Goal: Task Accomplishment & Management: Manage account settings

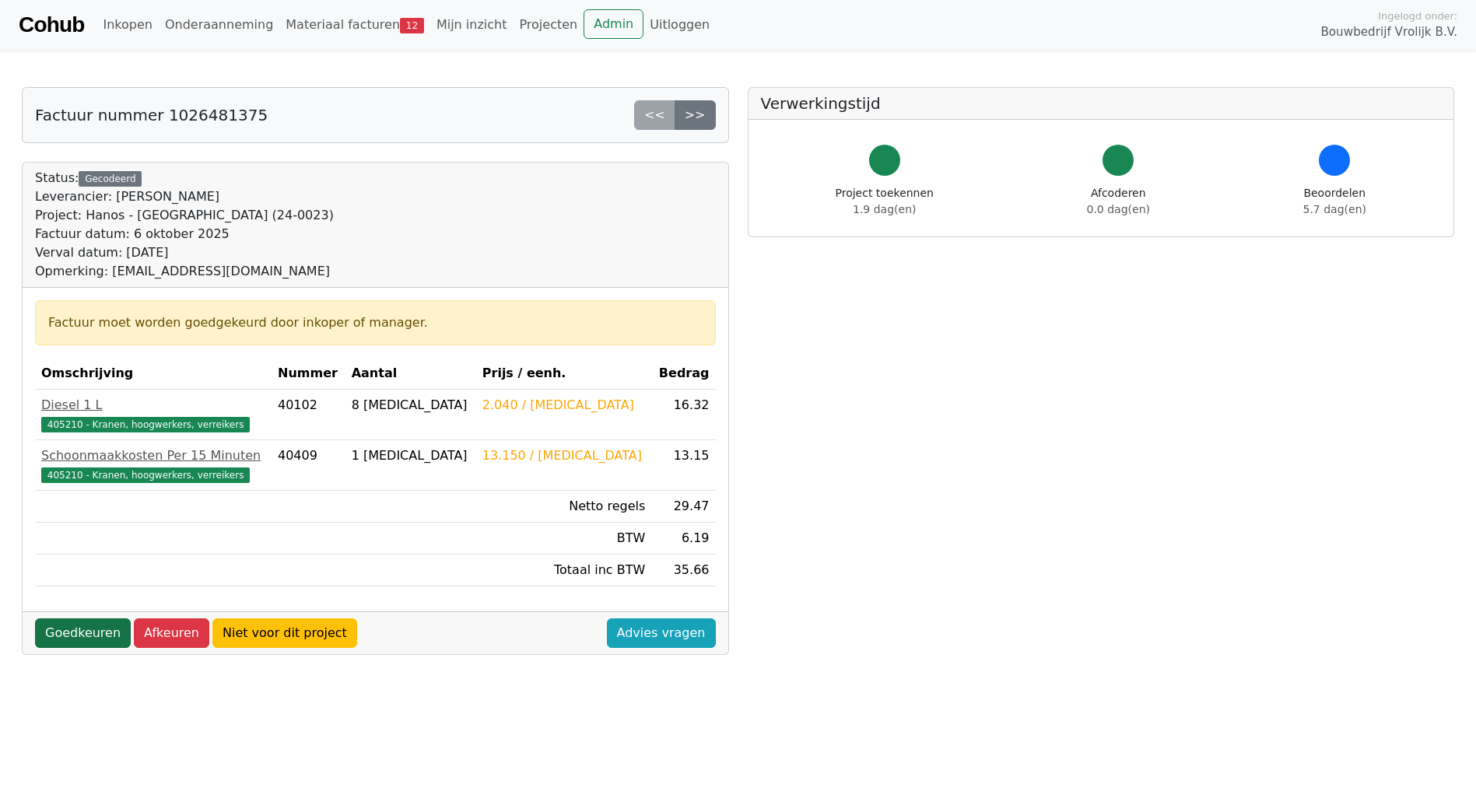
click at [79, 629] on link "Goedkeuren" at bounding box center [83, 633] width 96 height 30
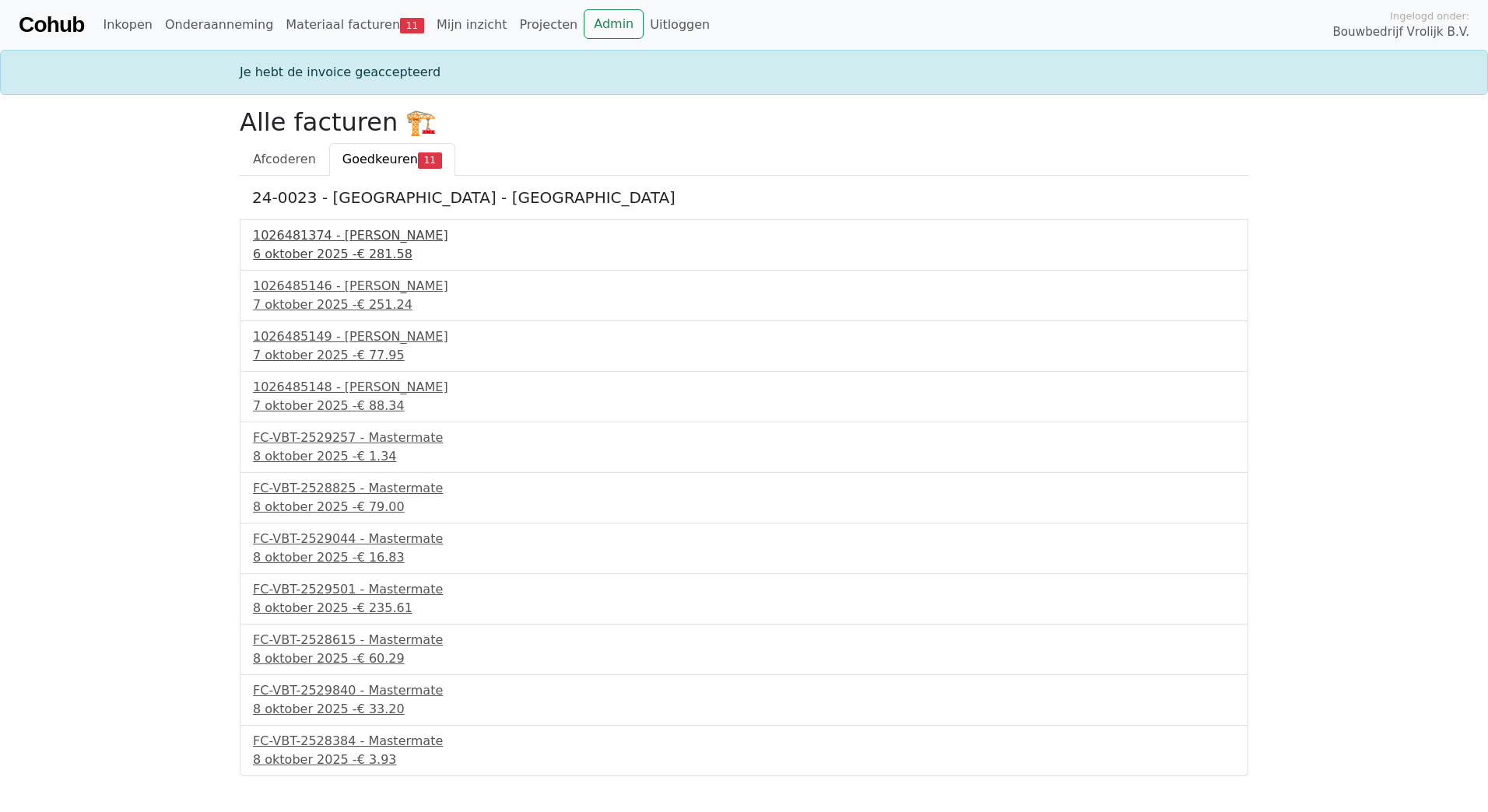
click at [343, 245] on div "1026481374 - Boels Verhuur" at bounding box center [744, 236] width 982 height 19
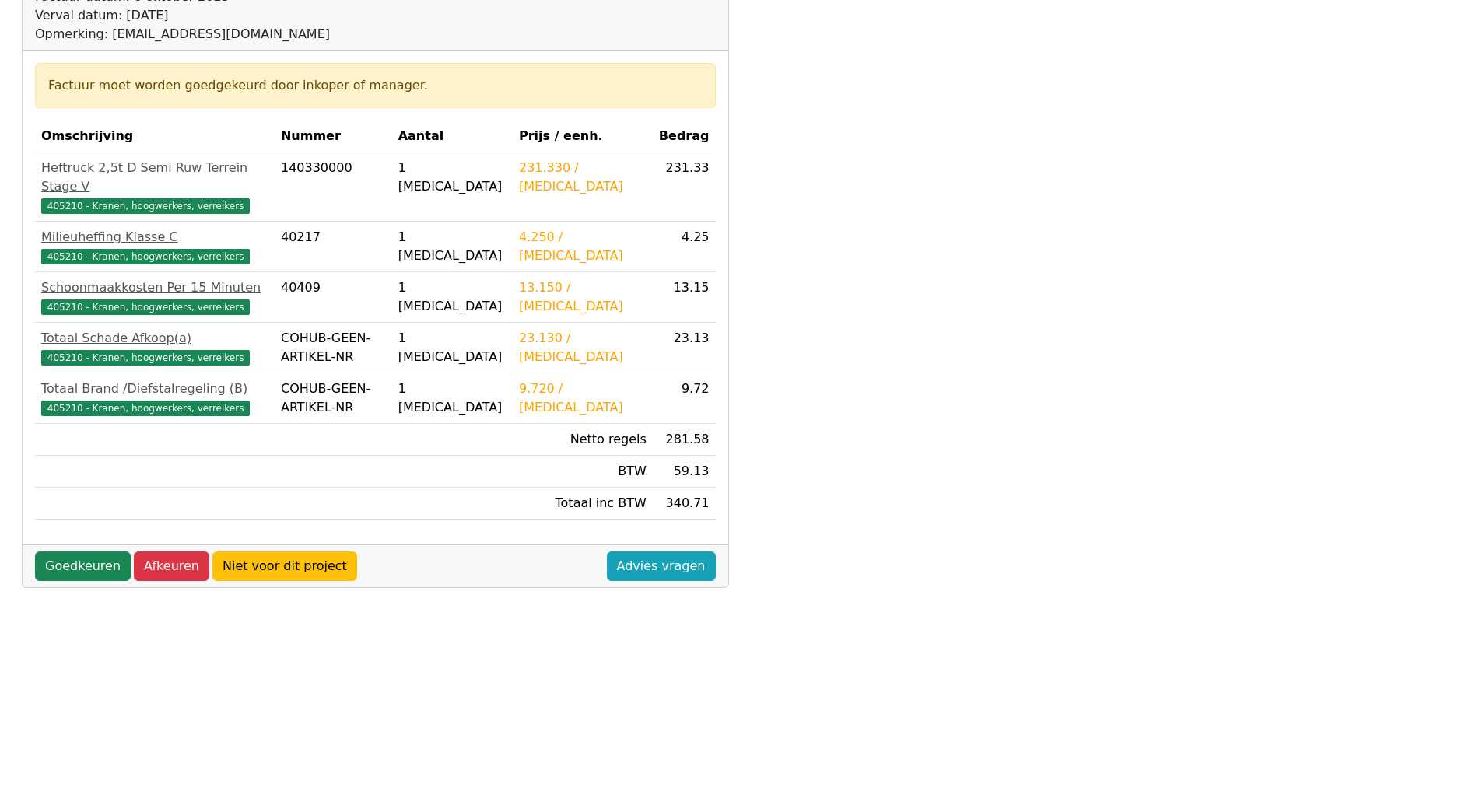
scroll to position [234, 0]
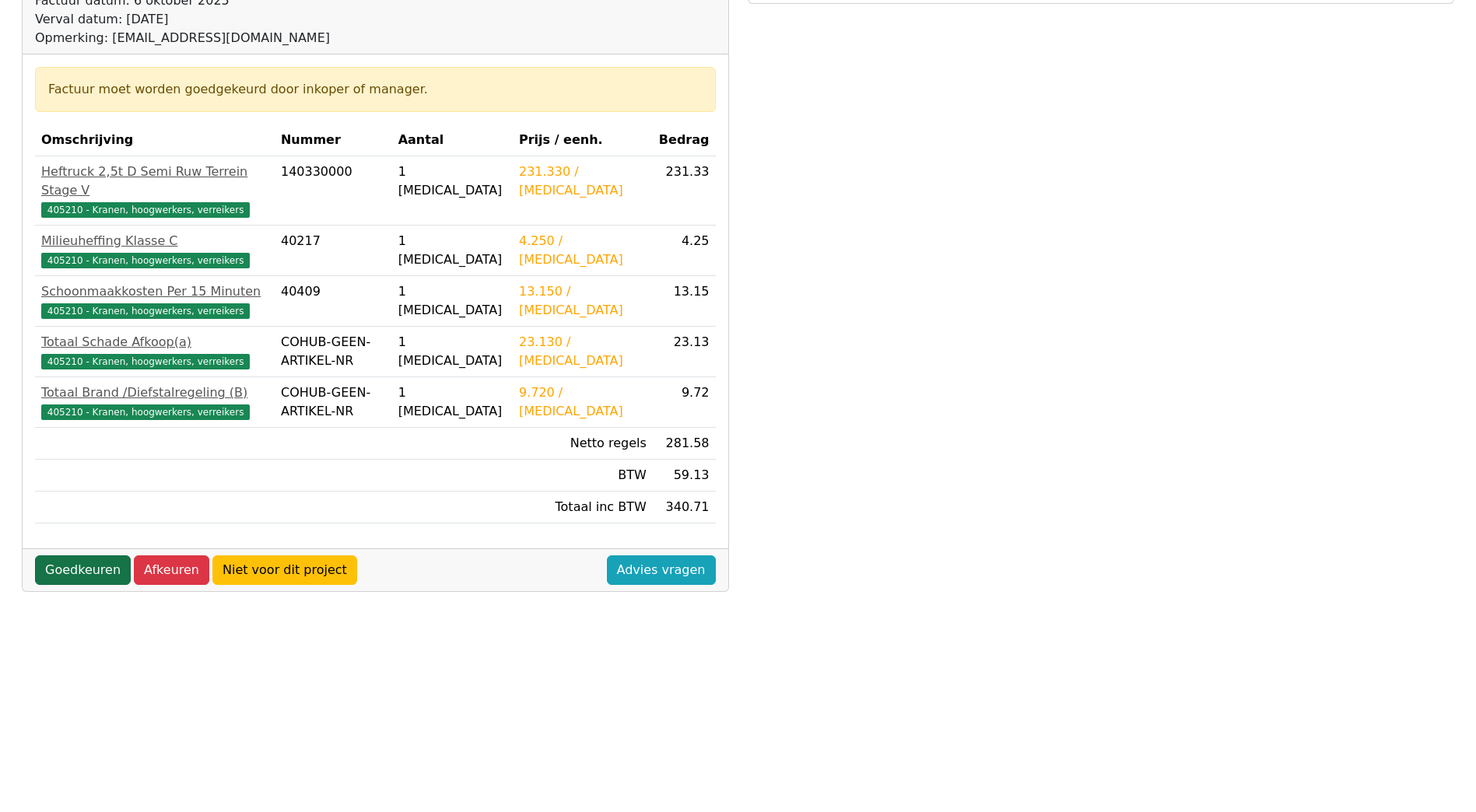
click at [103, 556] on link "Goedkeuren" at bounding box center [83, 571] width 96 height 30
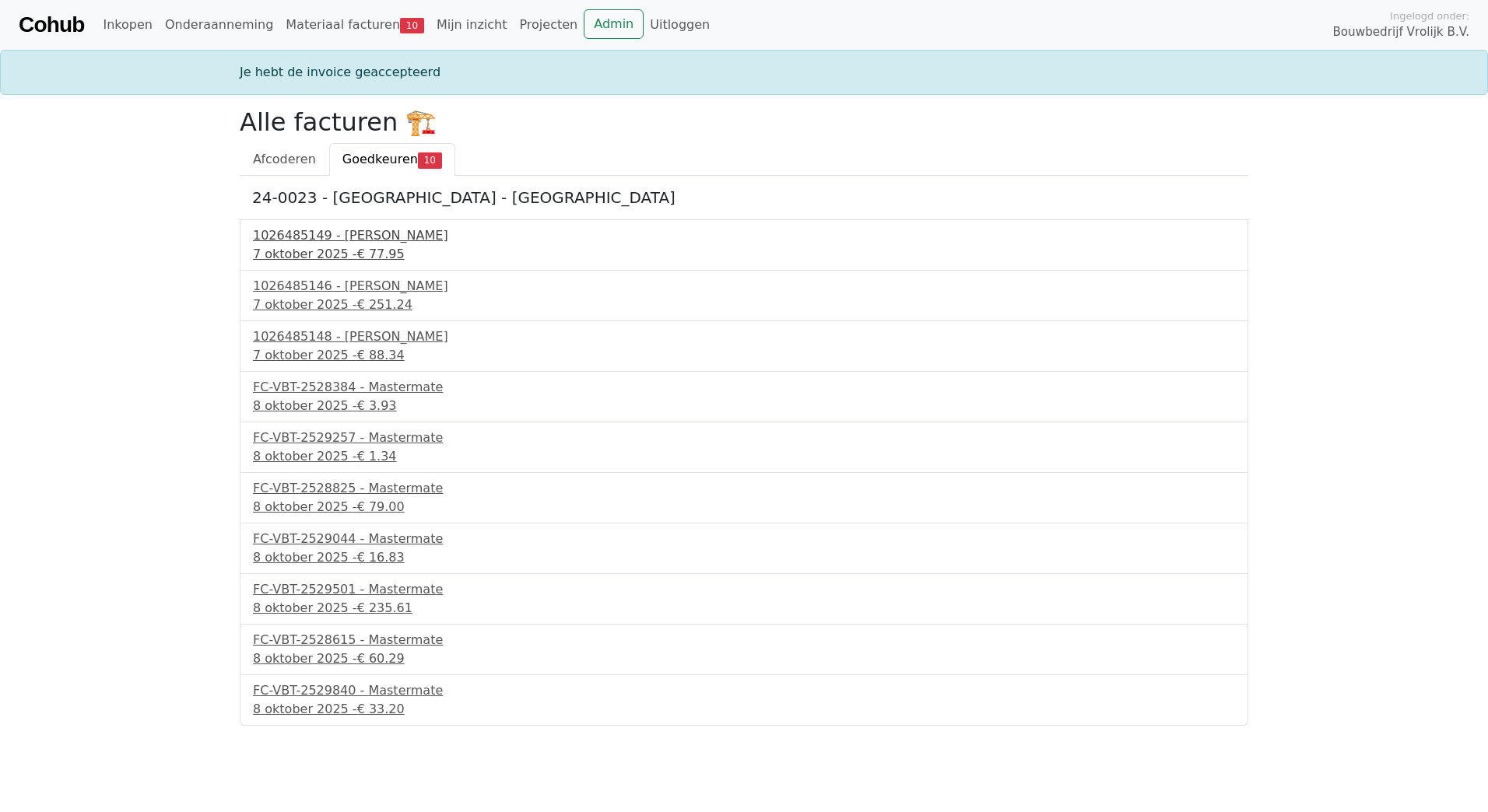
click at [365, 240] on div "1026485149 - Boels Verhuur" at bounding box center [744, 236] width 982 height 19
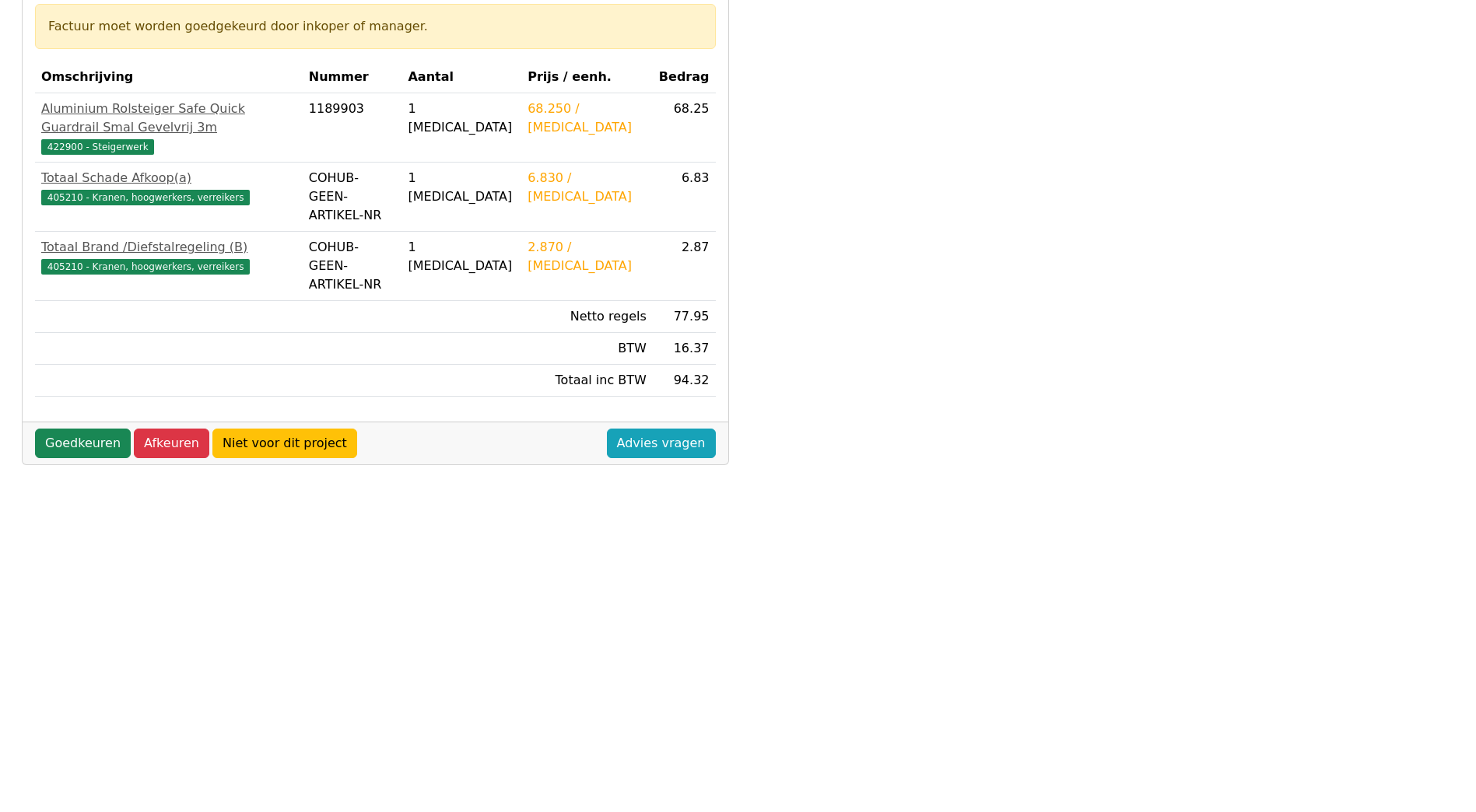
scroll to position [342, 0]
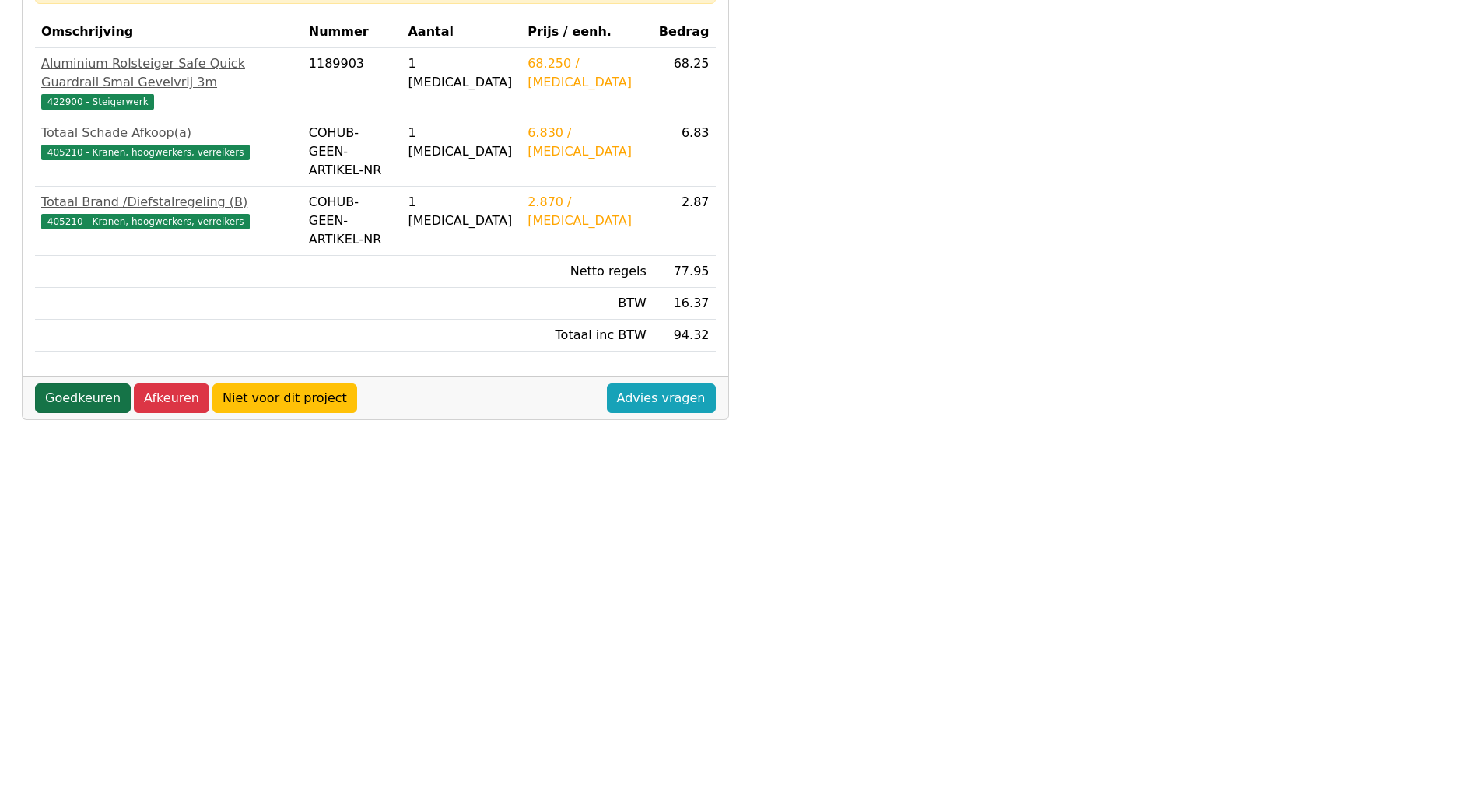
click at [108, 390] on link "Goedkeuren" at bounding box center [83, 398] width 96 height 30
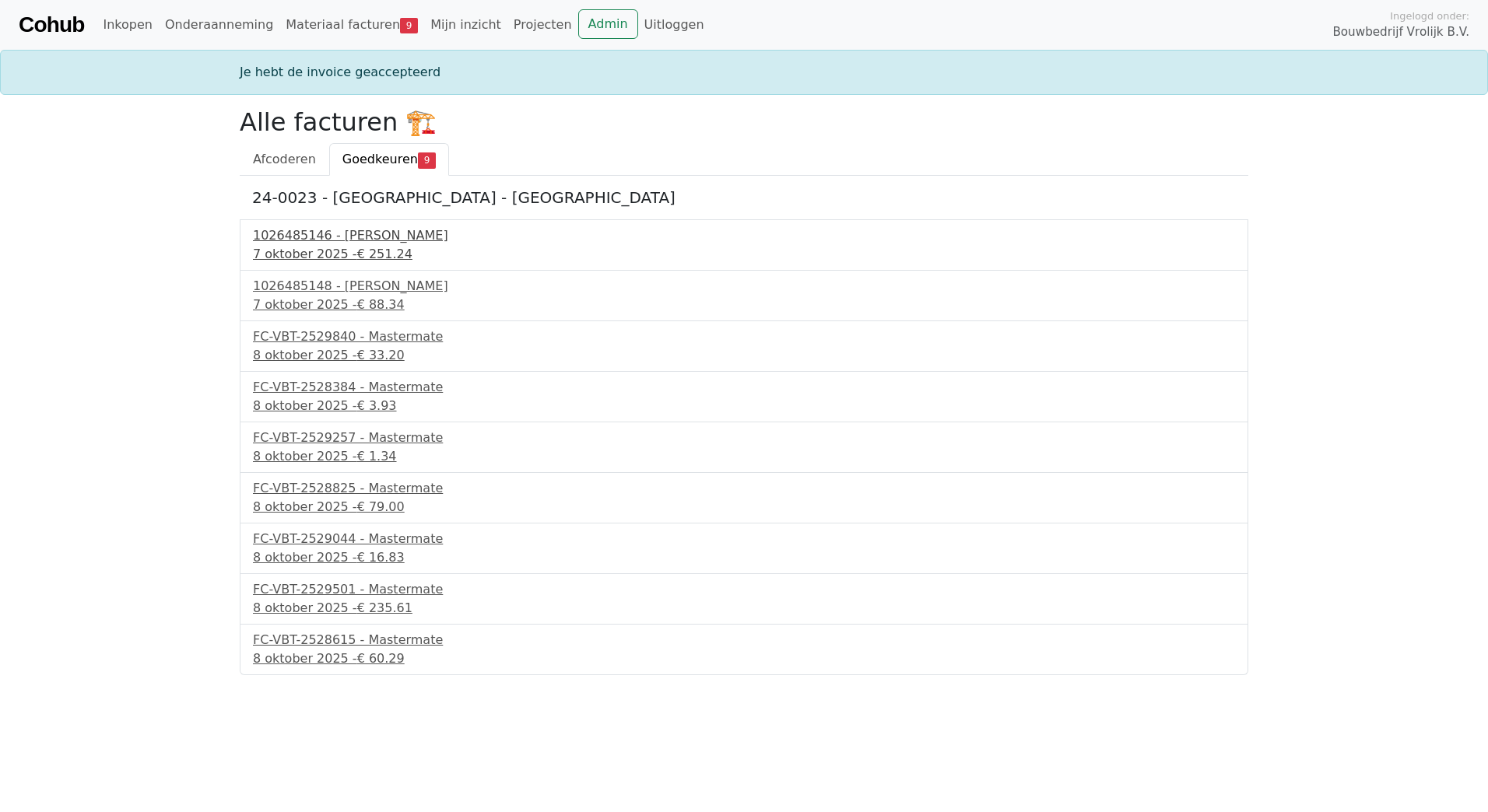
click at [341, 242] on div "1026485146 - Boels Verhuur" at bounding box center [744, 236] width 982 height 19
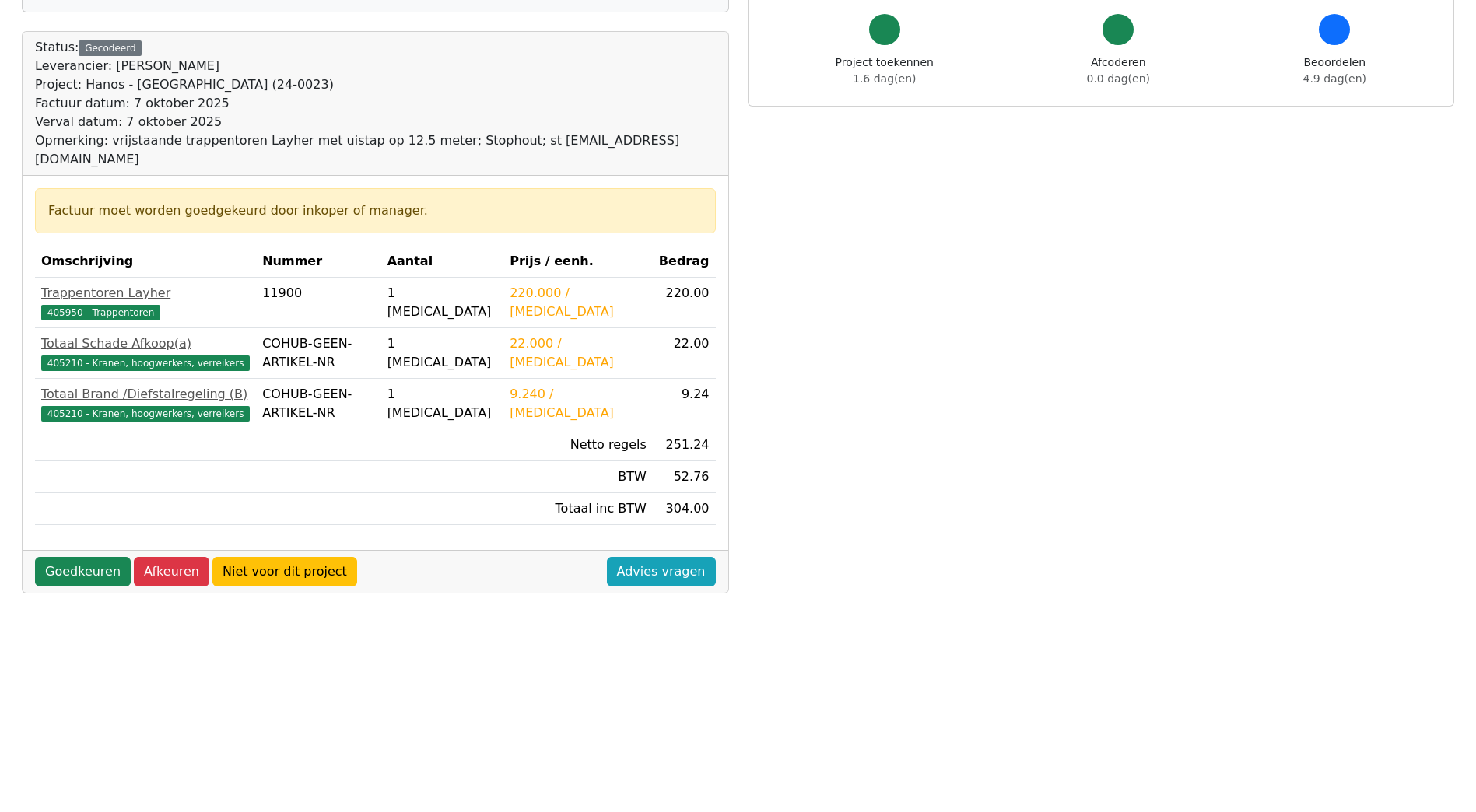
scroll to position [342, 0]
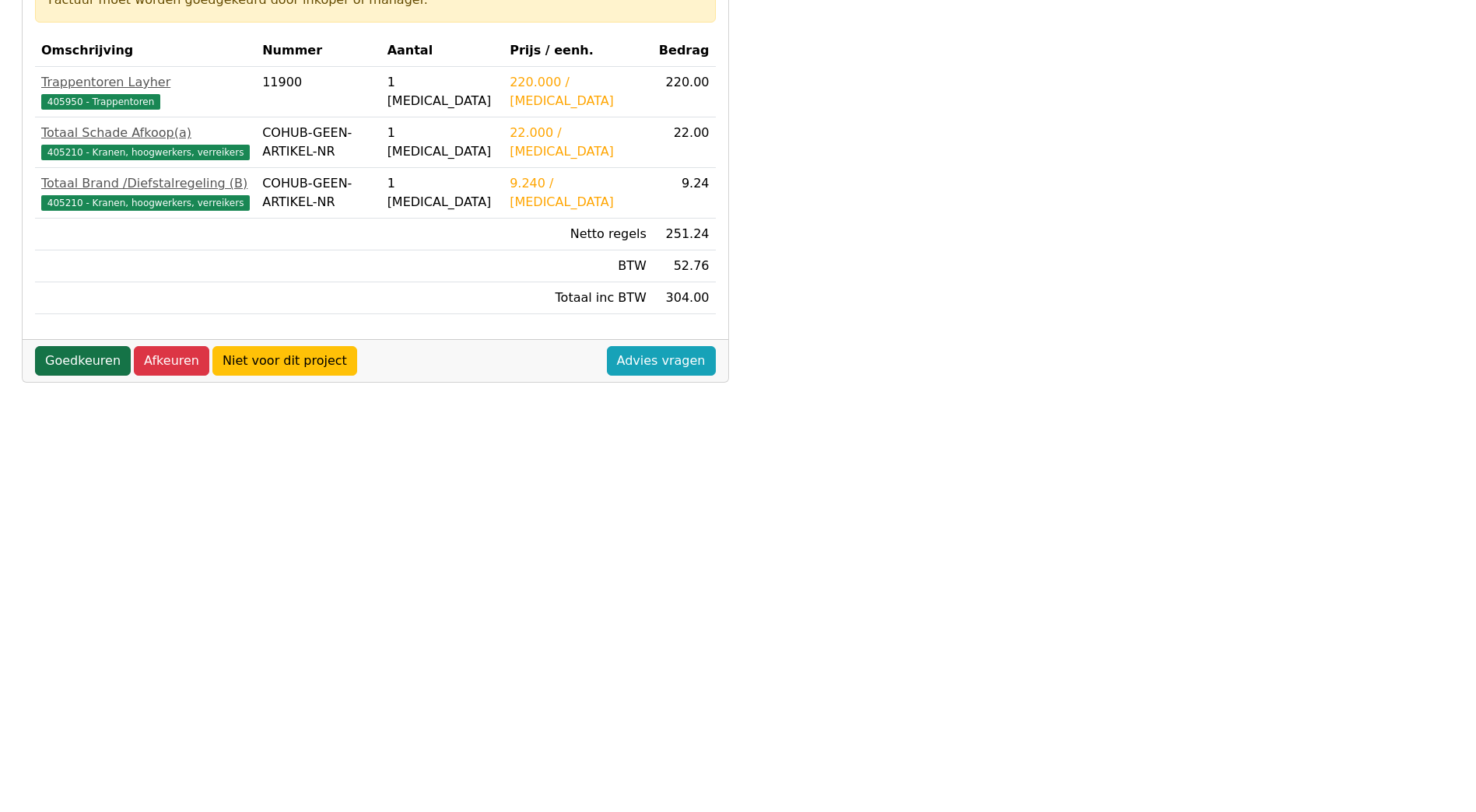
click at [79, 346] on link "Goedkeuren" at bounding box center [83, 361] width 96 height 30
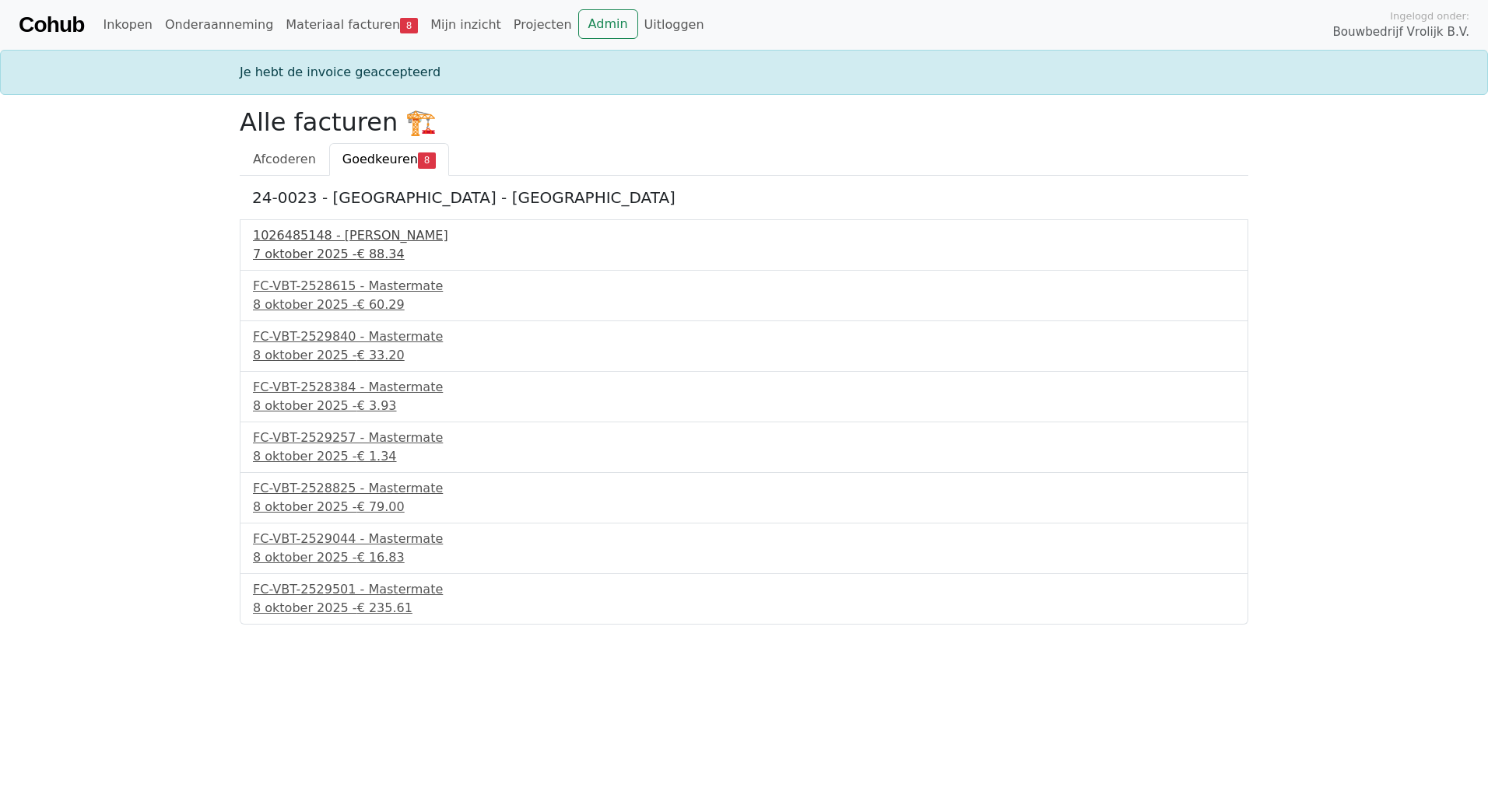
click at [332, 241] on div "1026485148 - Boels Verhuur" at bounding box center [744, 236] width 982 height 19
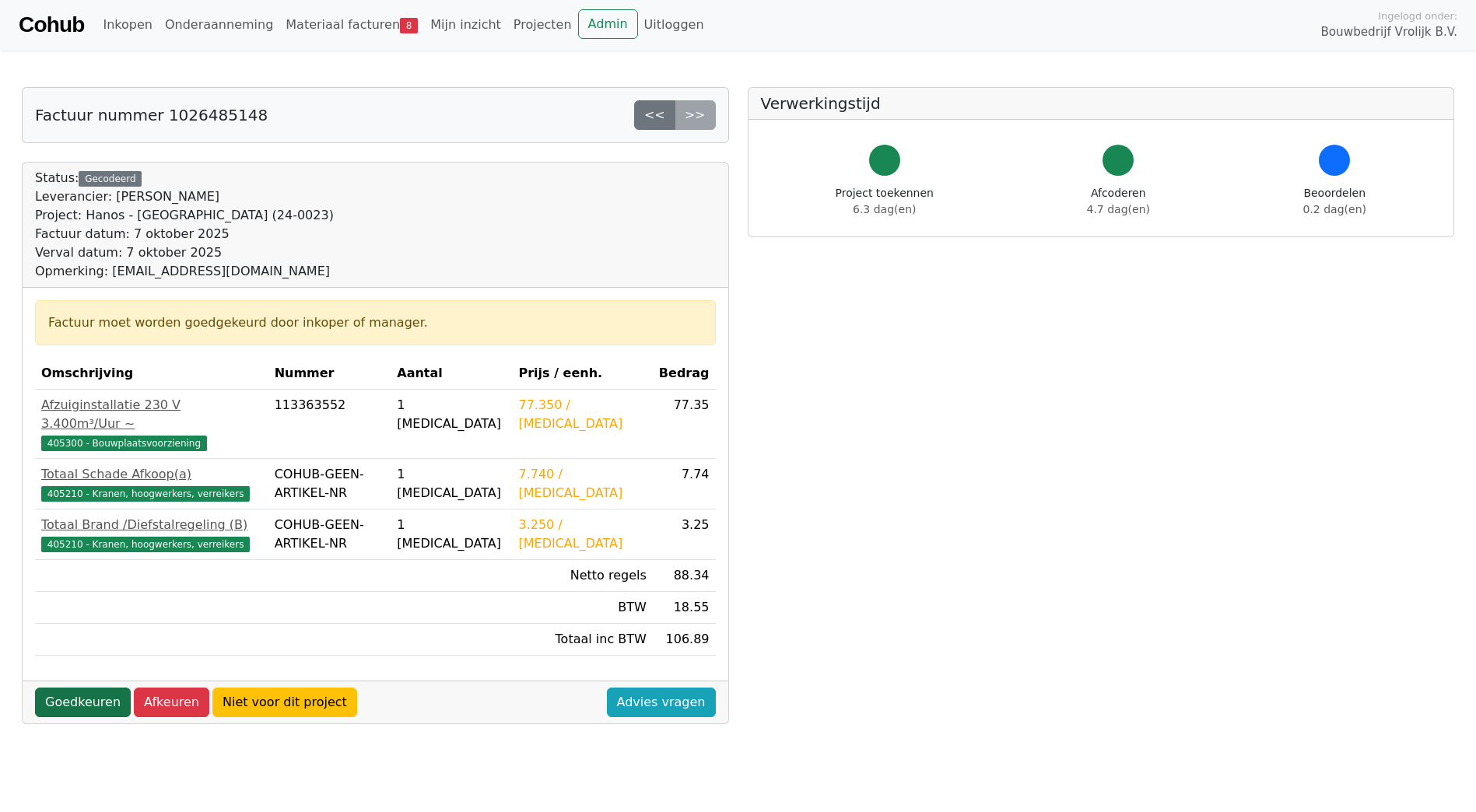
click at [78, 688] on link "Goedkeuren" at bounding box center [83, 703] width 96 height 30
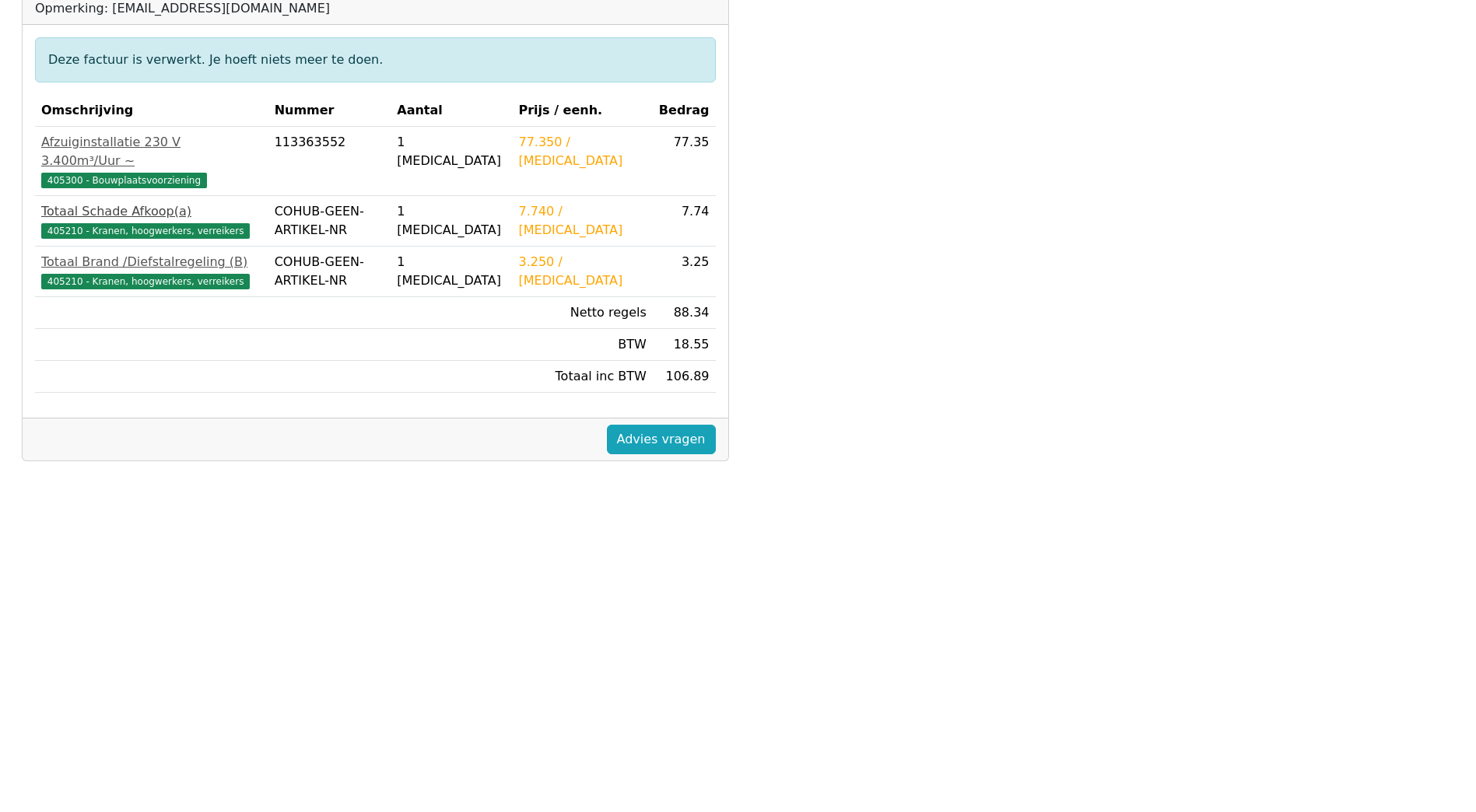
scroll to position [342, 0]
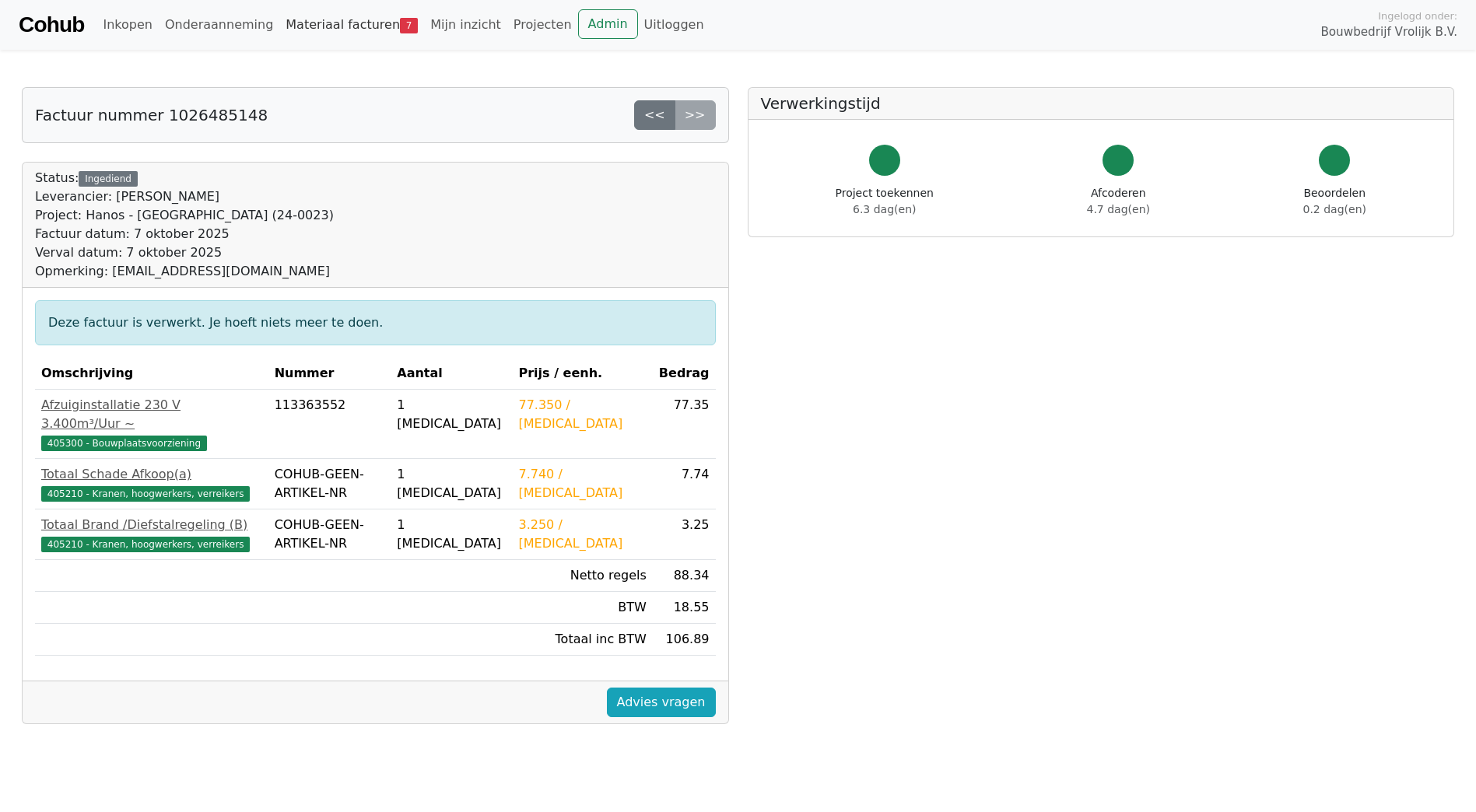
click at [330, 24] on link "Materiaal facturen 7" at bounding box center [351, 25] width 145 height 31
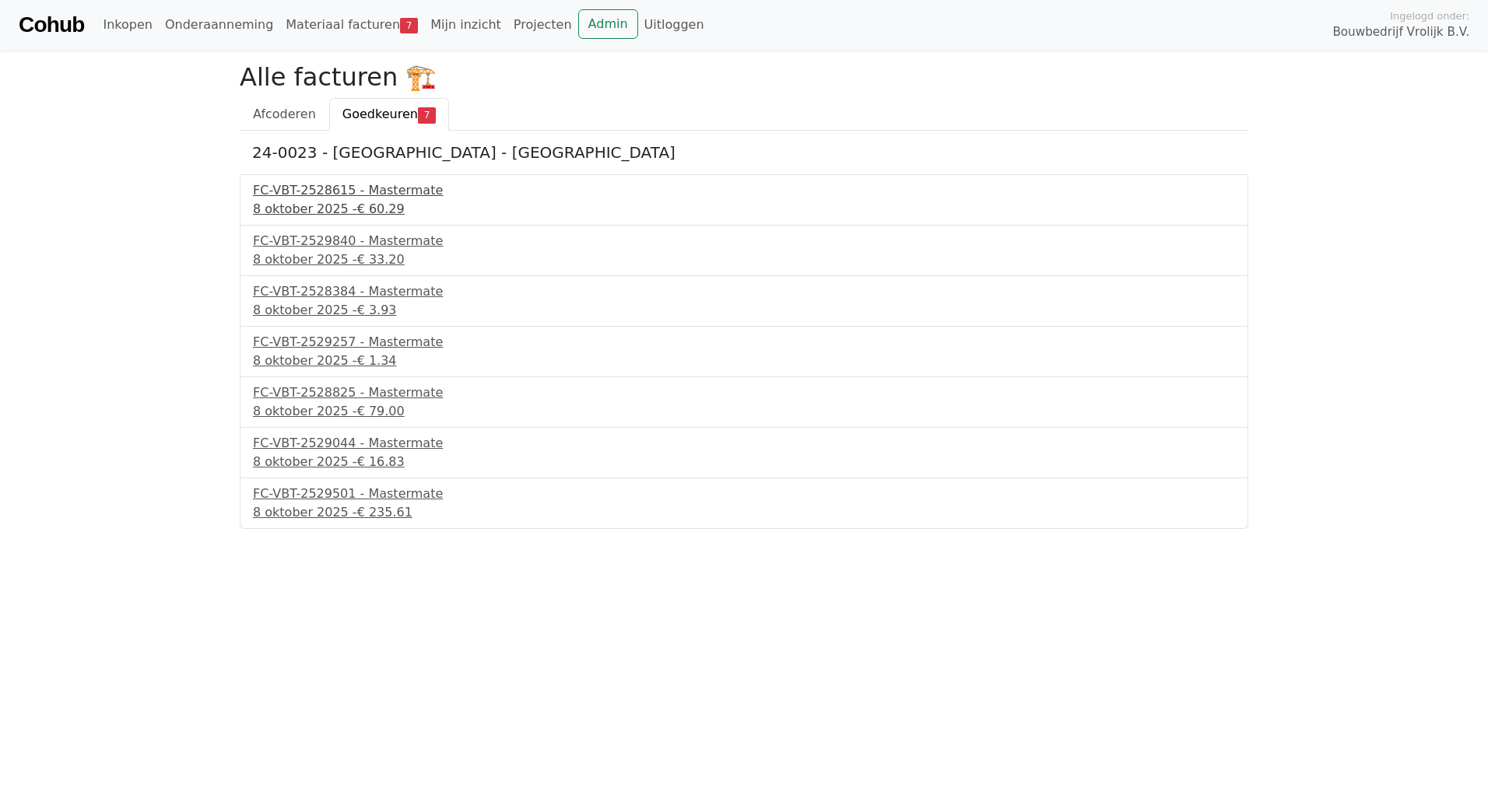
click at [358, 196] on div "FC-VBT-2528615 - Mastermate" at bounding box center [744, 190] width 982 height 19
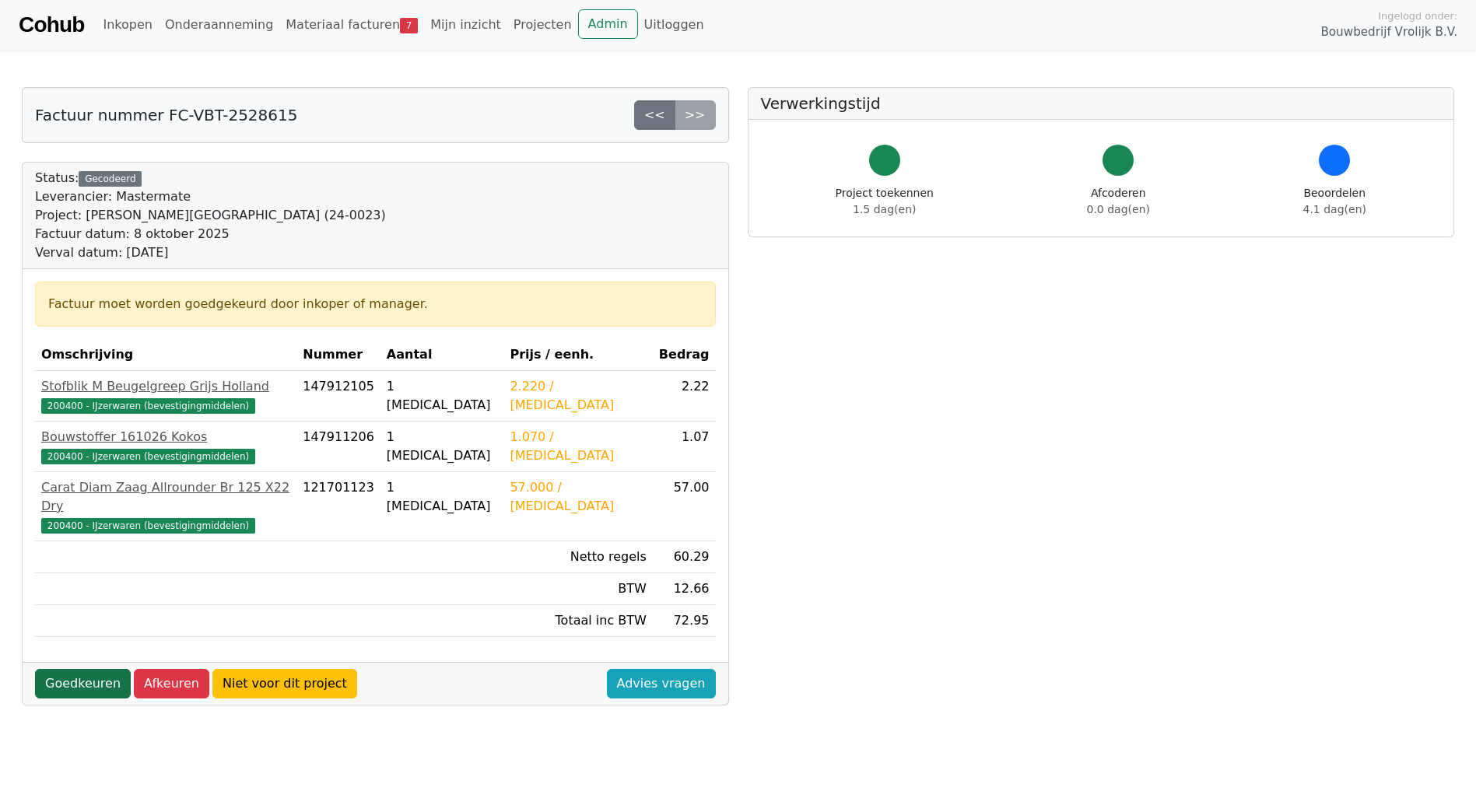
click at [85, 671] on link "Goedkeuren" at bounding box center [83, 684] width 96 height 30
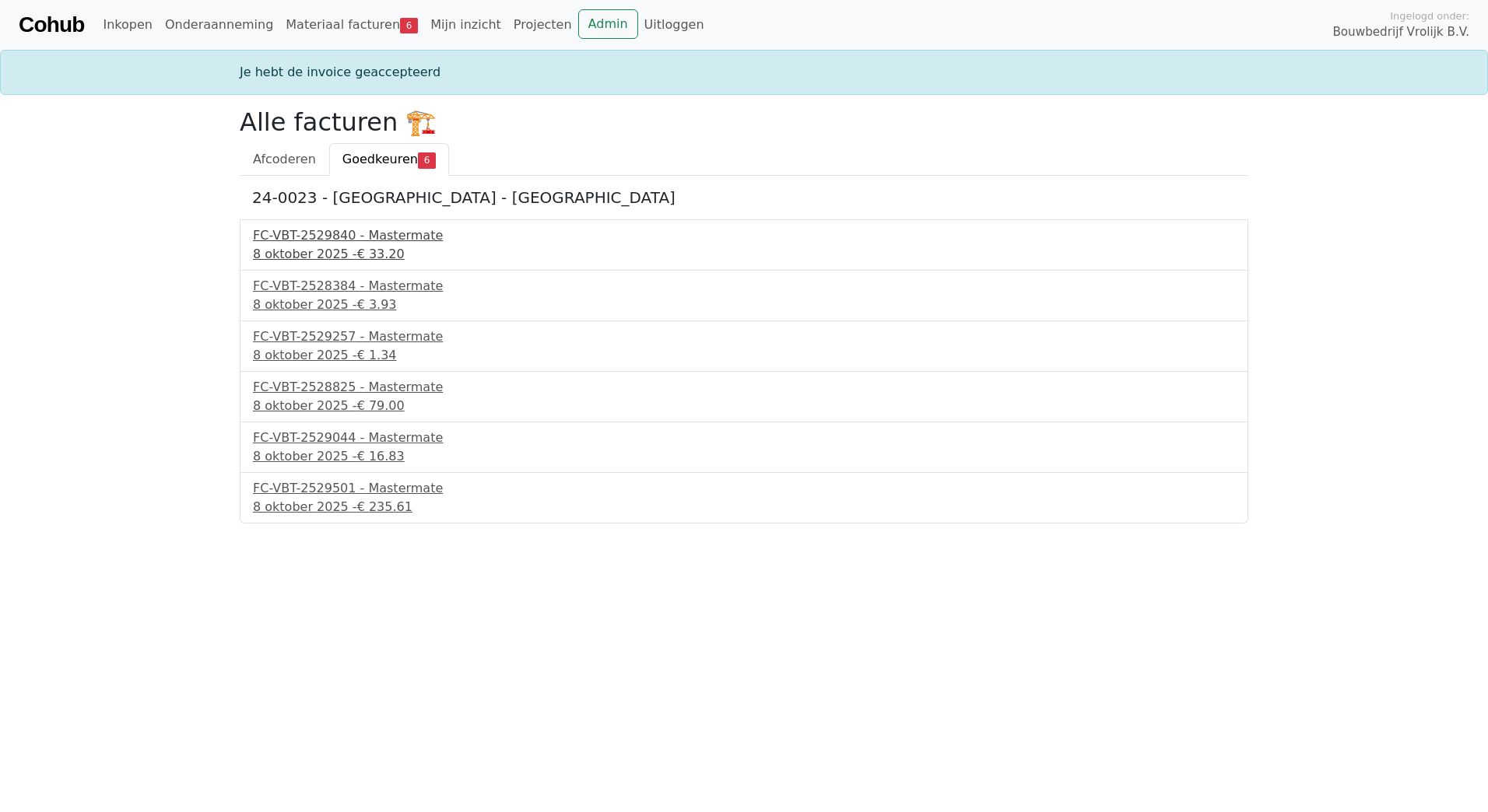
click at [356, 238] on div "FC-VBT-2529840 - Mastermate" at bounding box center [744, 236] width 982 height 19
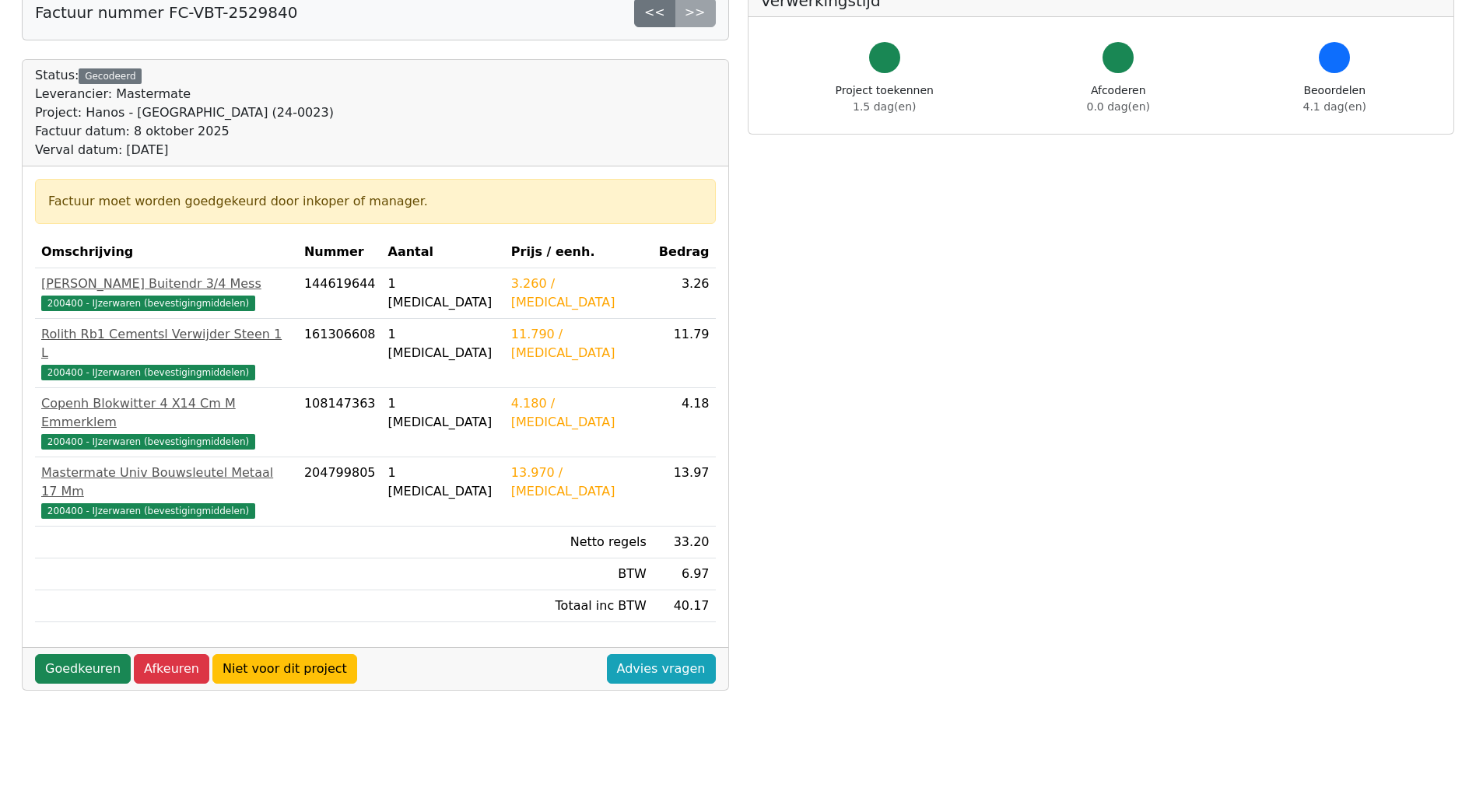
scroll to position [342, 0]
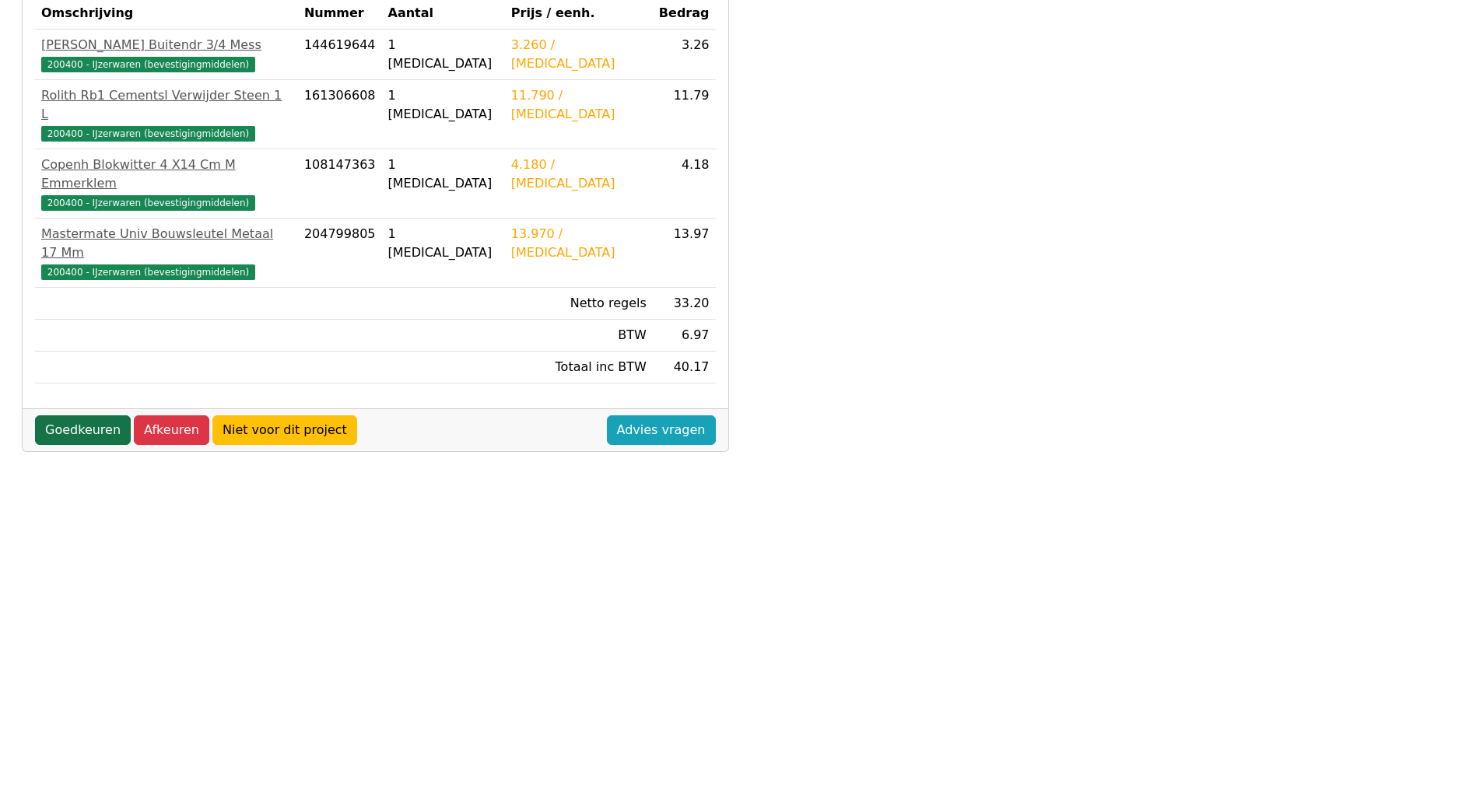
click at [74, 415] on link "Goedkeuren" at bounding box center [83, 430] width 96 height 30
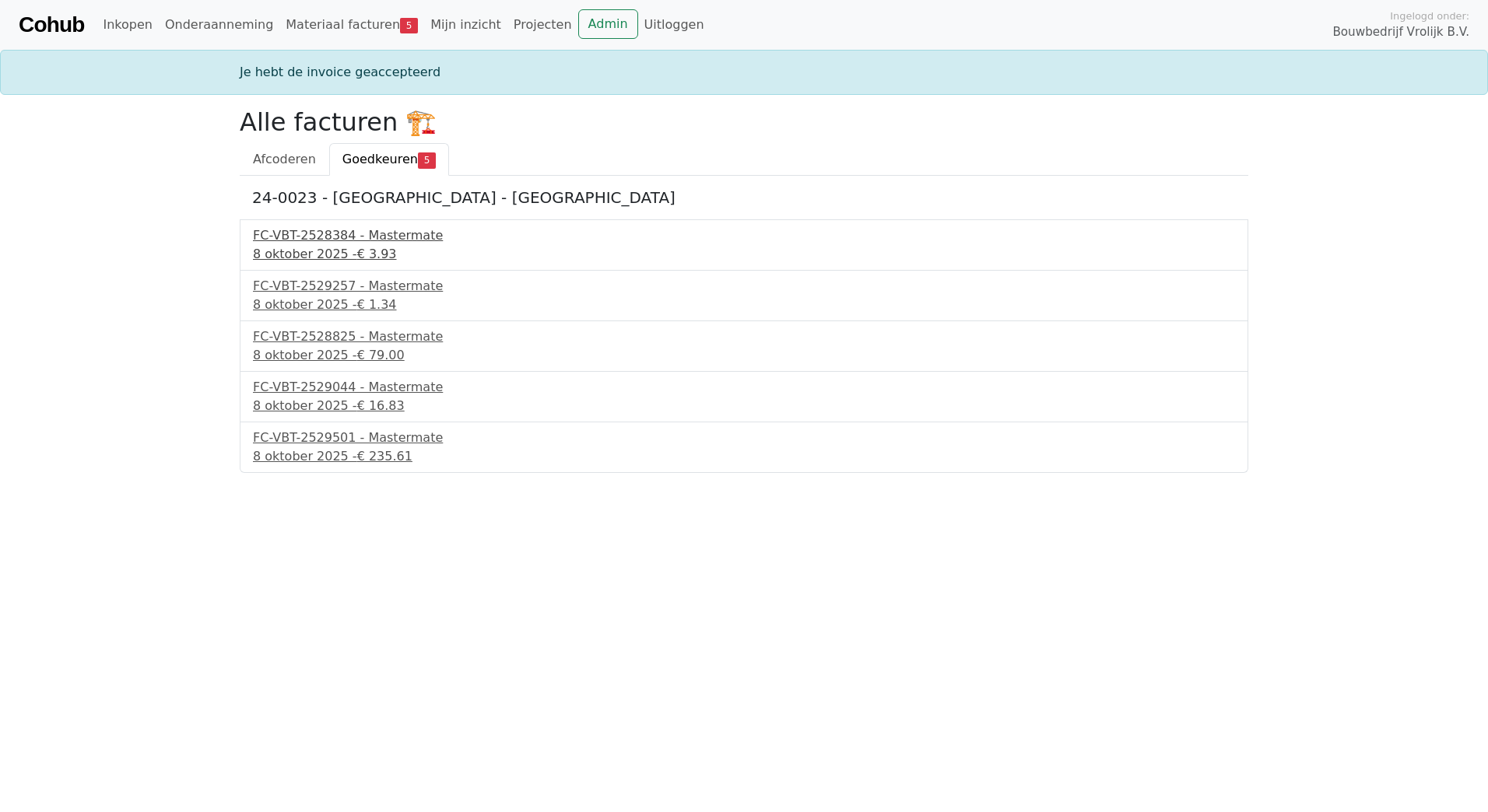
click at [325, 247] on div "8 oktober 2025 - € 3.93" at bounding box center [744, 255] width 982 height 19
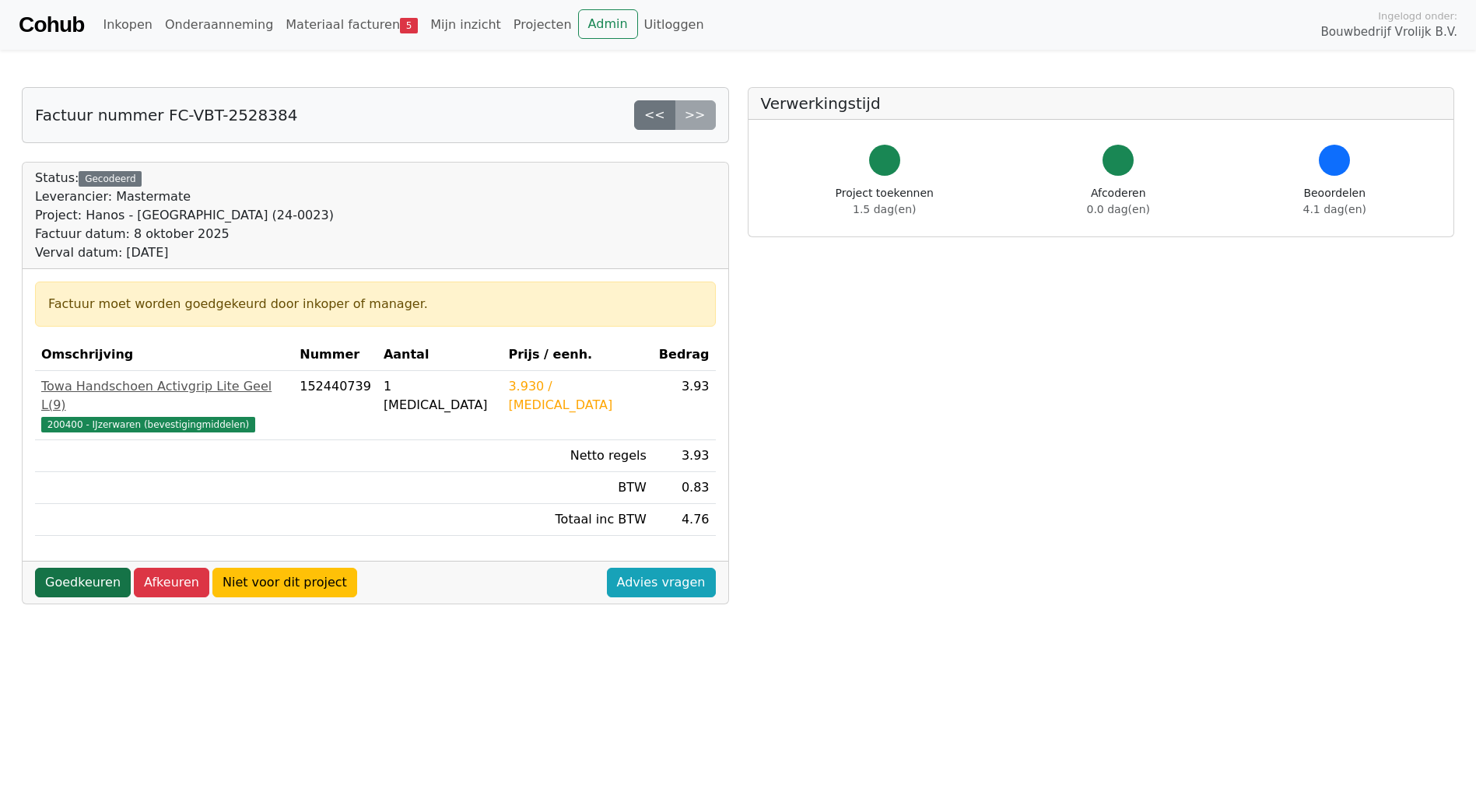
click at [66, 568] on link "Goedkeuren" at bounding box center [83, 583] width 96 height 30
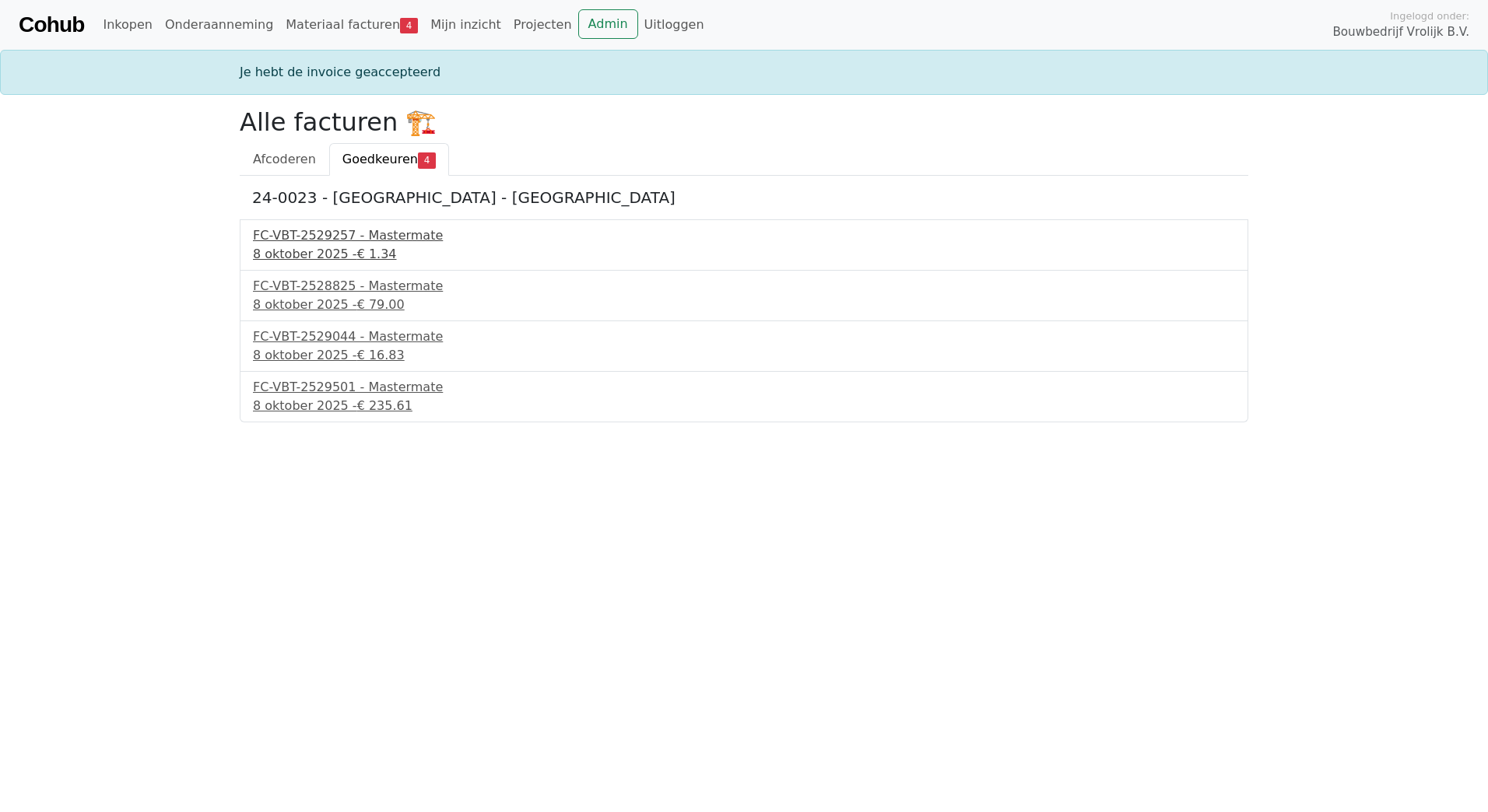
click at [328, 236] on div "FC-VBT-2529257 - Mastermate" at bounding box center [744, 236] width 982 height 19
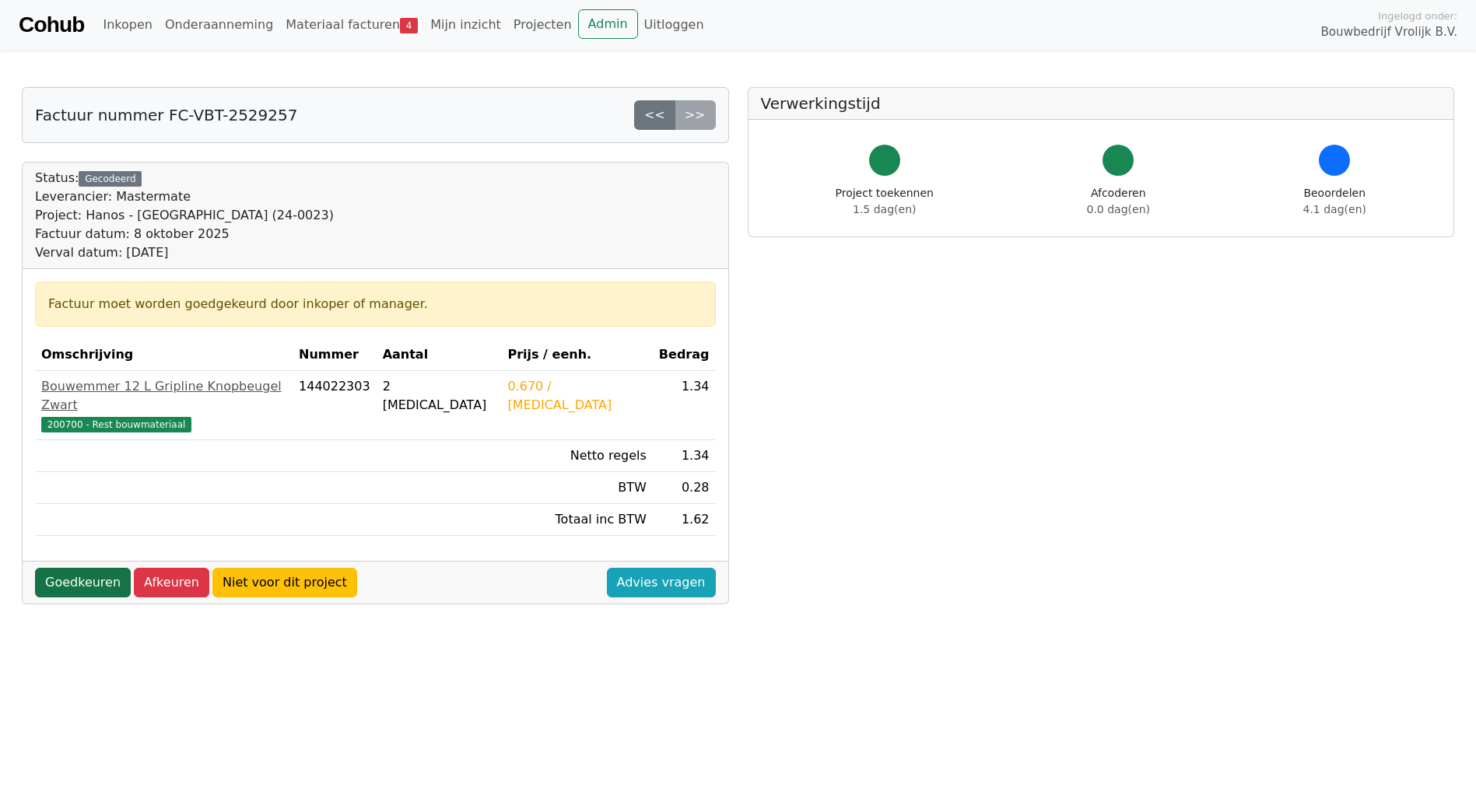
click at [80, 568] on link "Goedkeuren" at bounding box center [83, 583] width 96 height 30
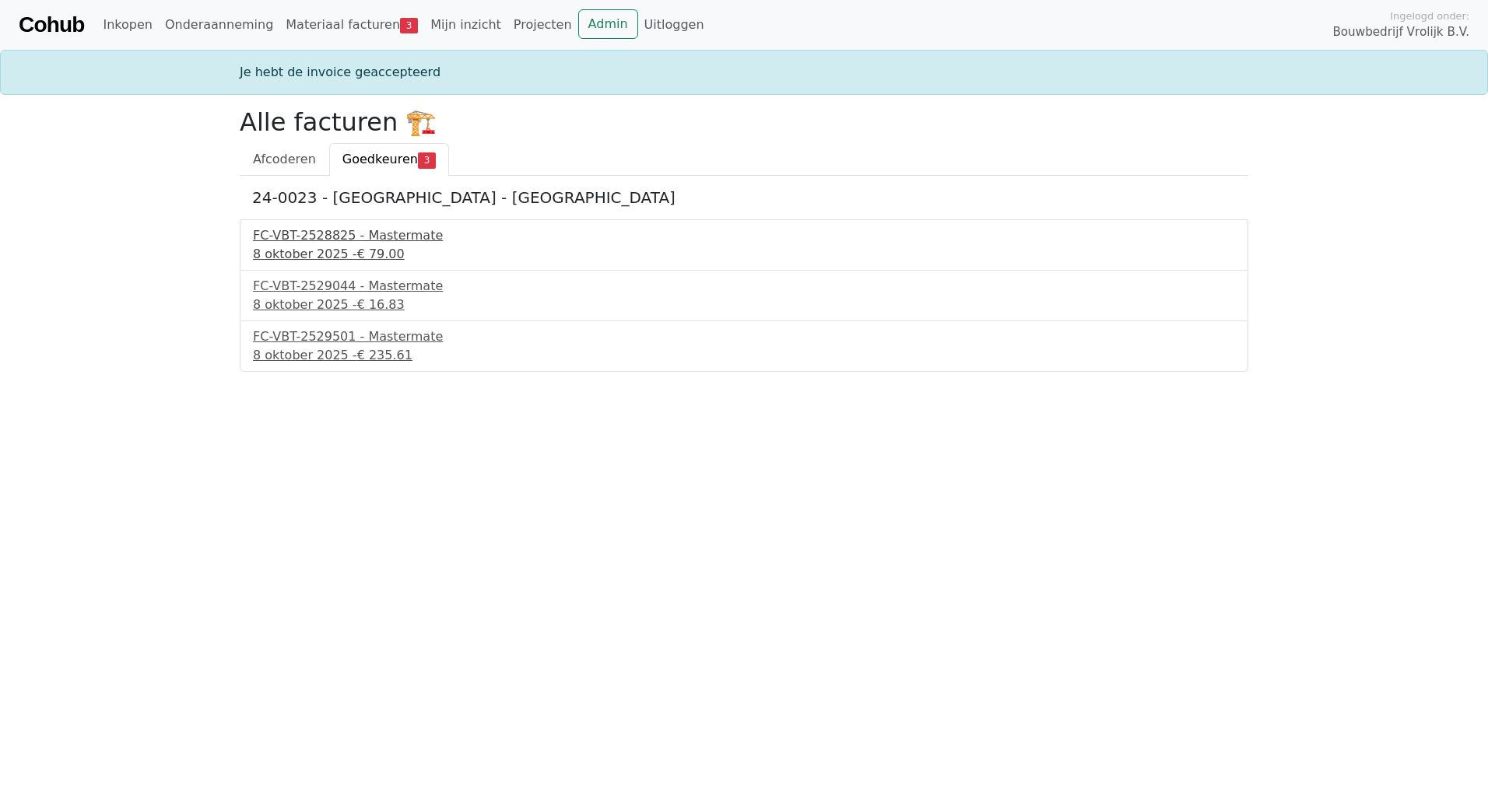
click at [341, 236] on div "FC-VBT-2528825 - Mastermate" at bounding box center [744, 236] width 982 height 19
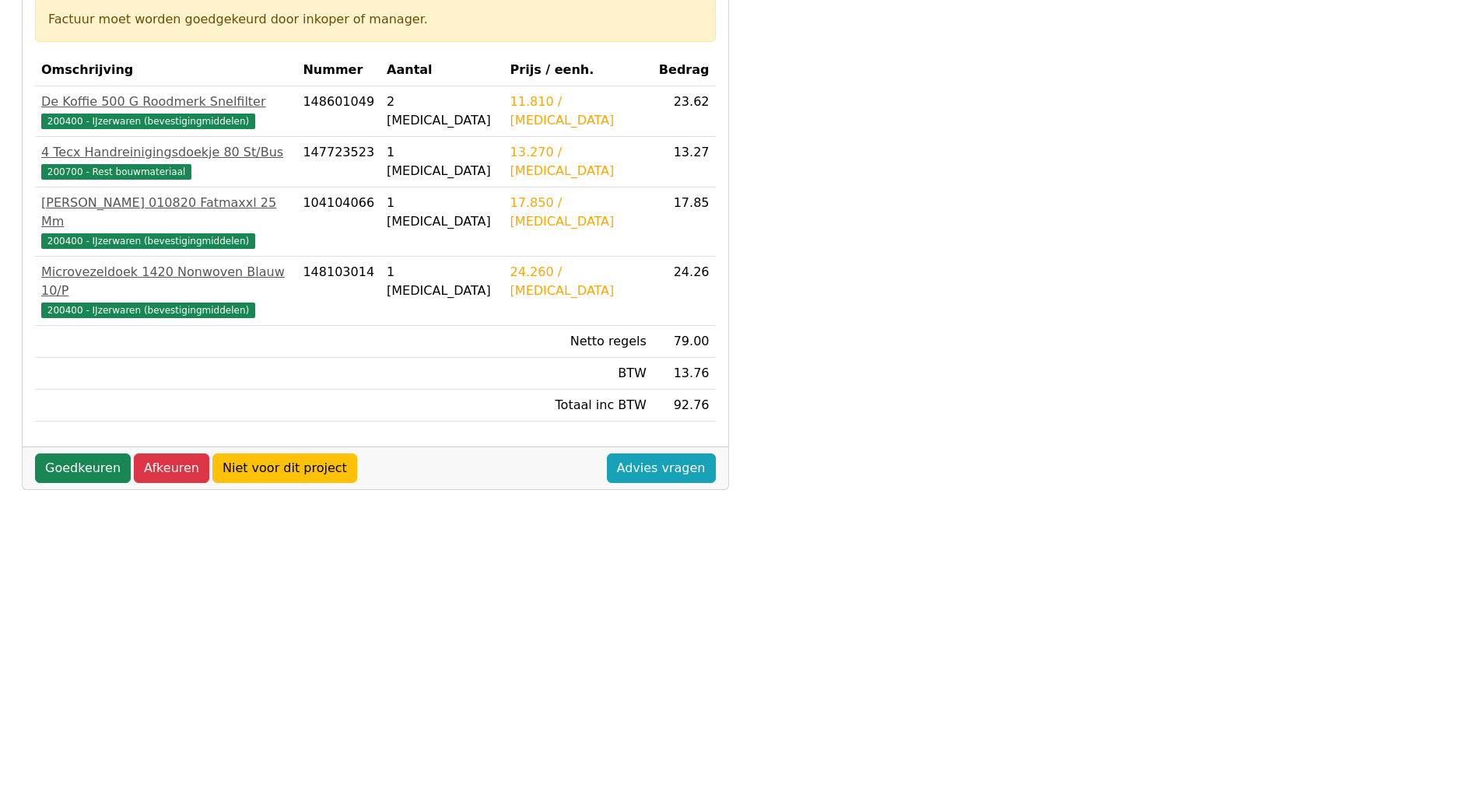
scroll to position [342, 0]
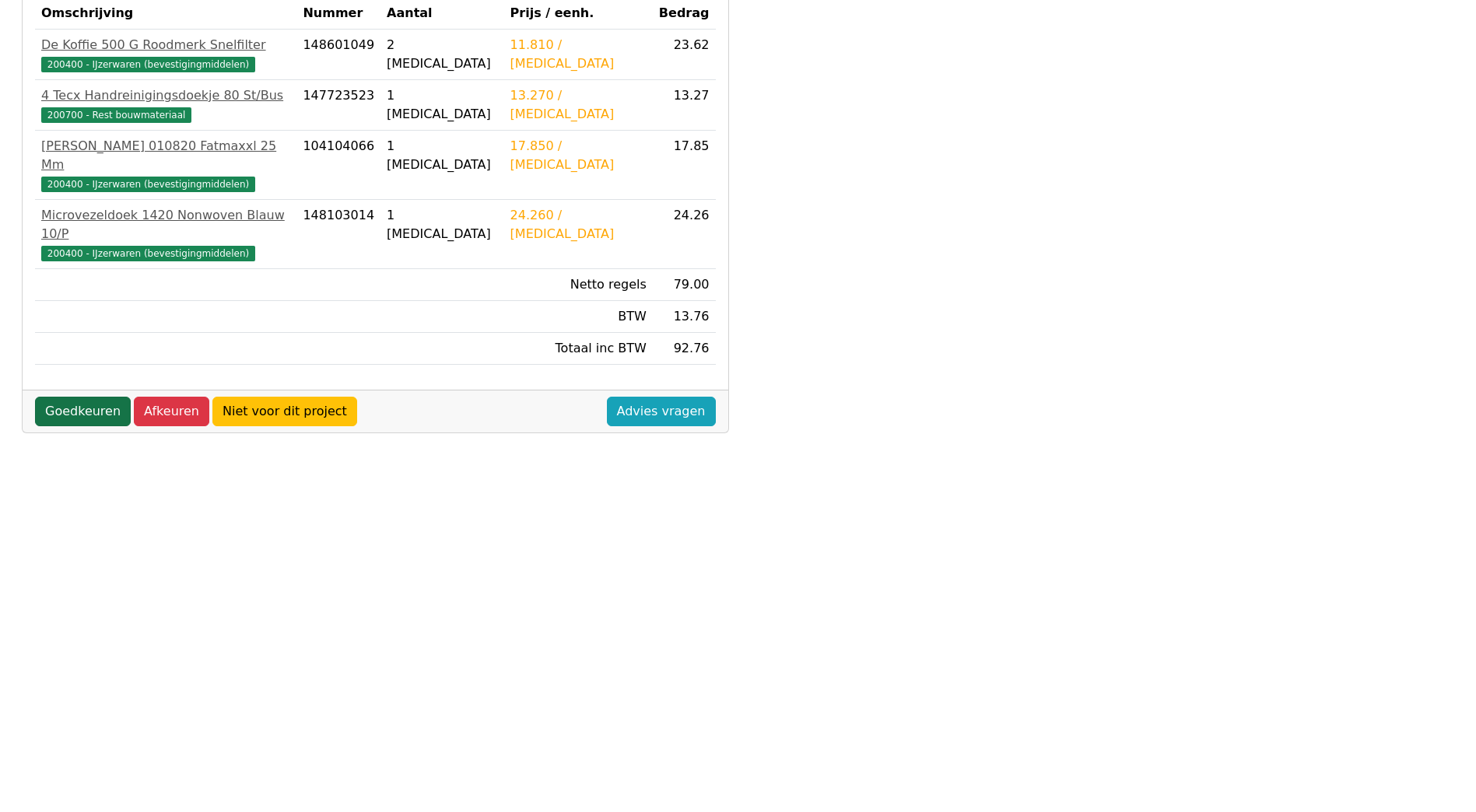
click at [73, 397] on link "Goedkeuren" at bounding box center [83, 411] width 96 height 30
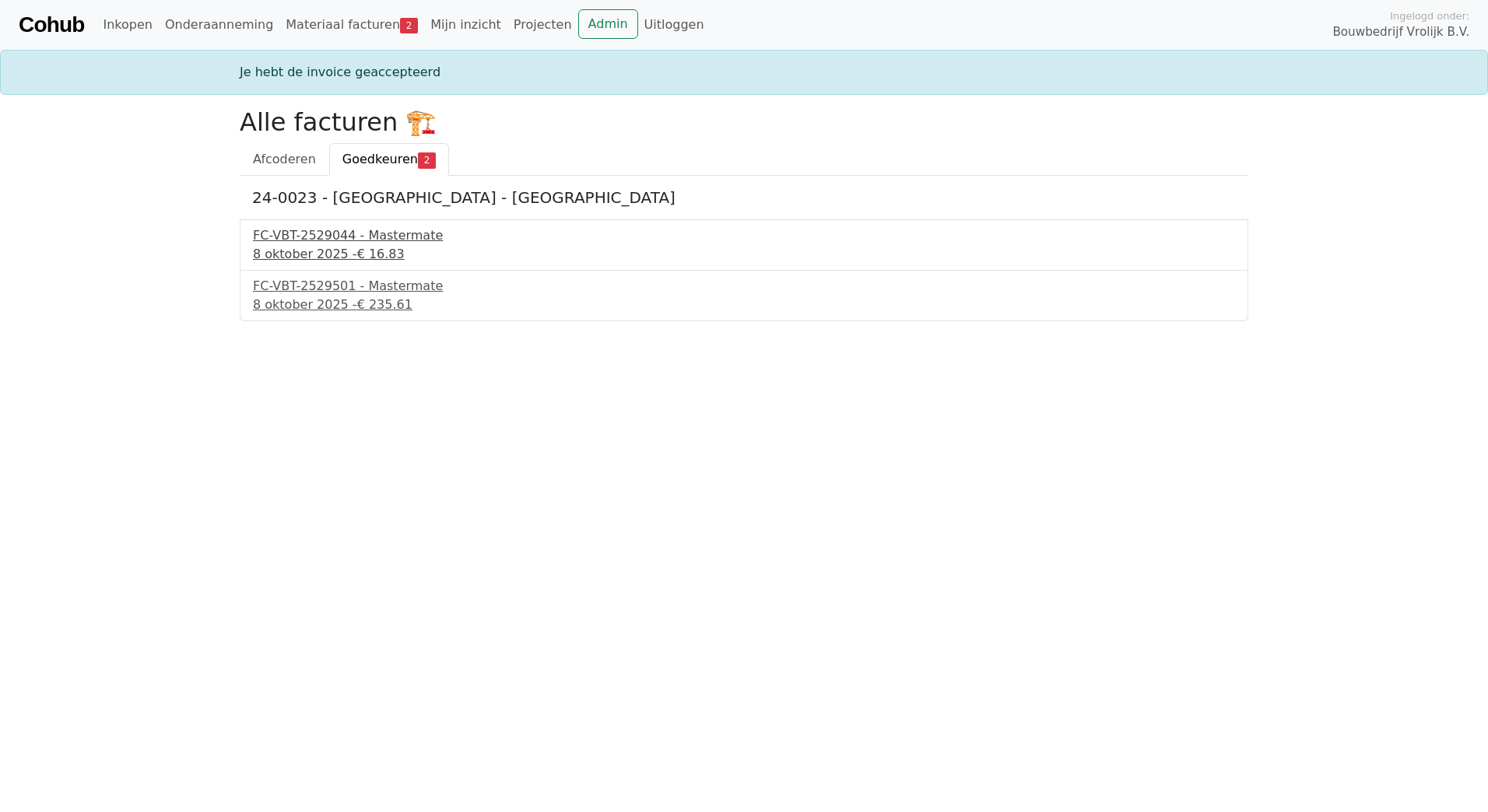
click at [335, 250] on div "8 oktober 2025 - € 16.83" at bounding box center [744, 255] width 982 height 19
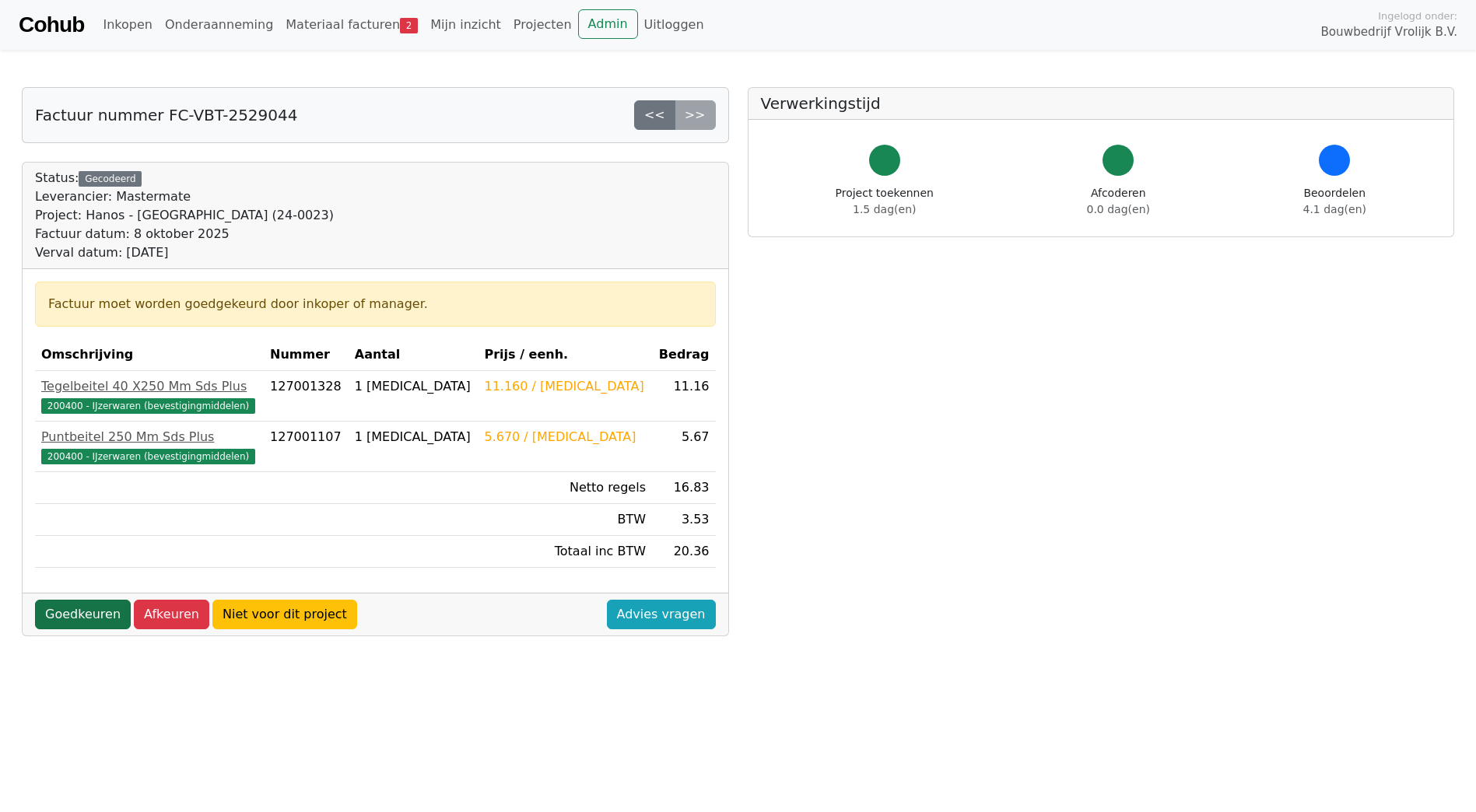
click at [91, 607] on link "Goedkeuren" at bounding box center [83, 614] width 96 height 30
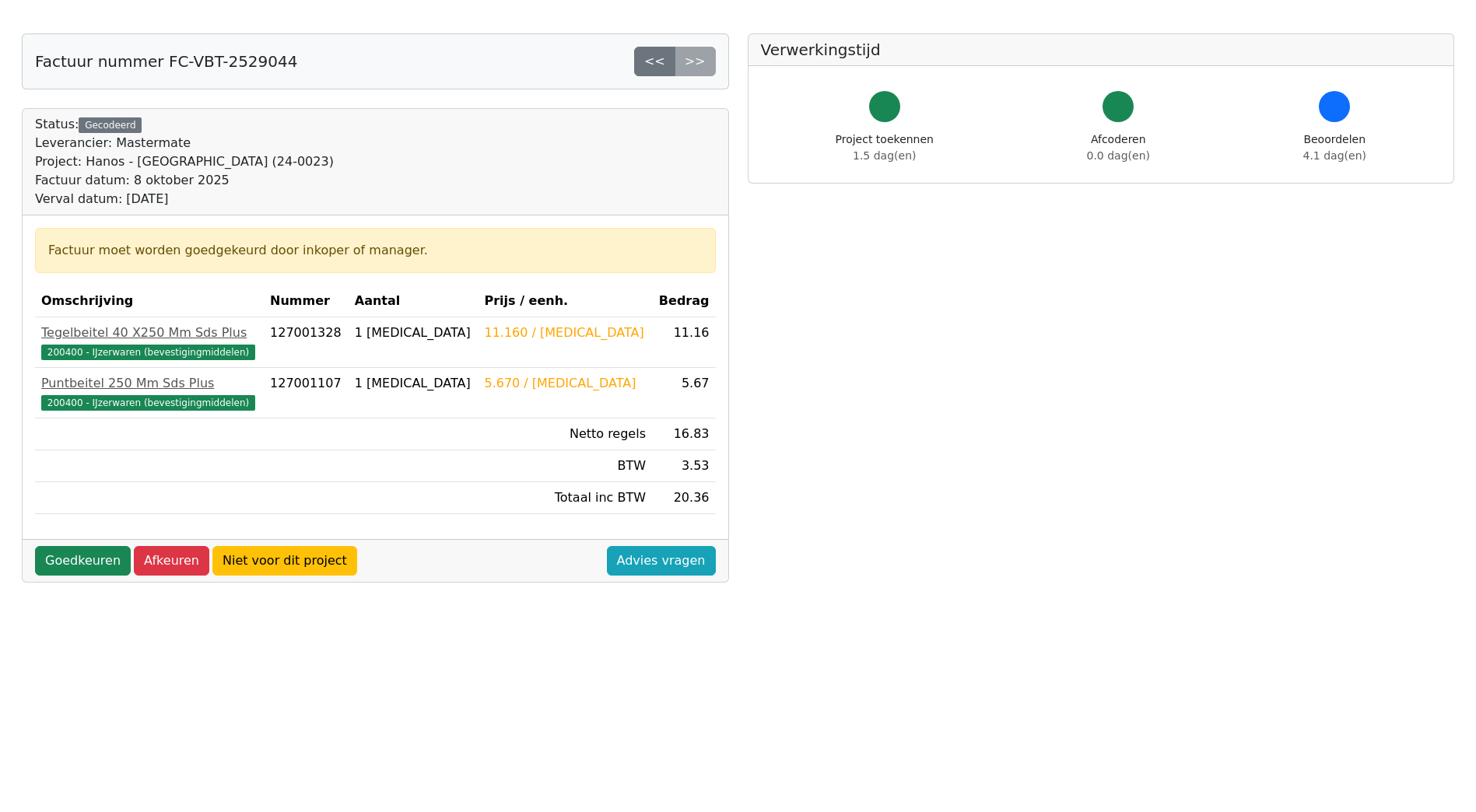
scroll to position [171, 0]
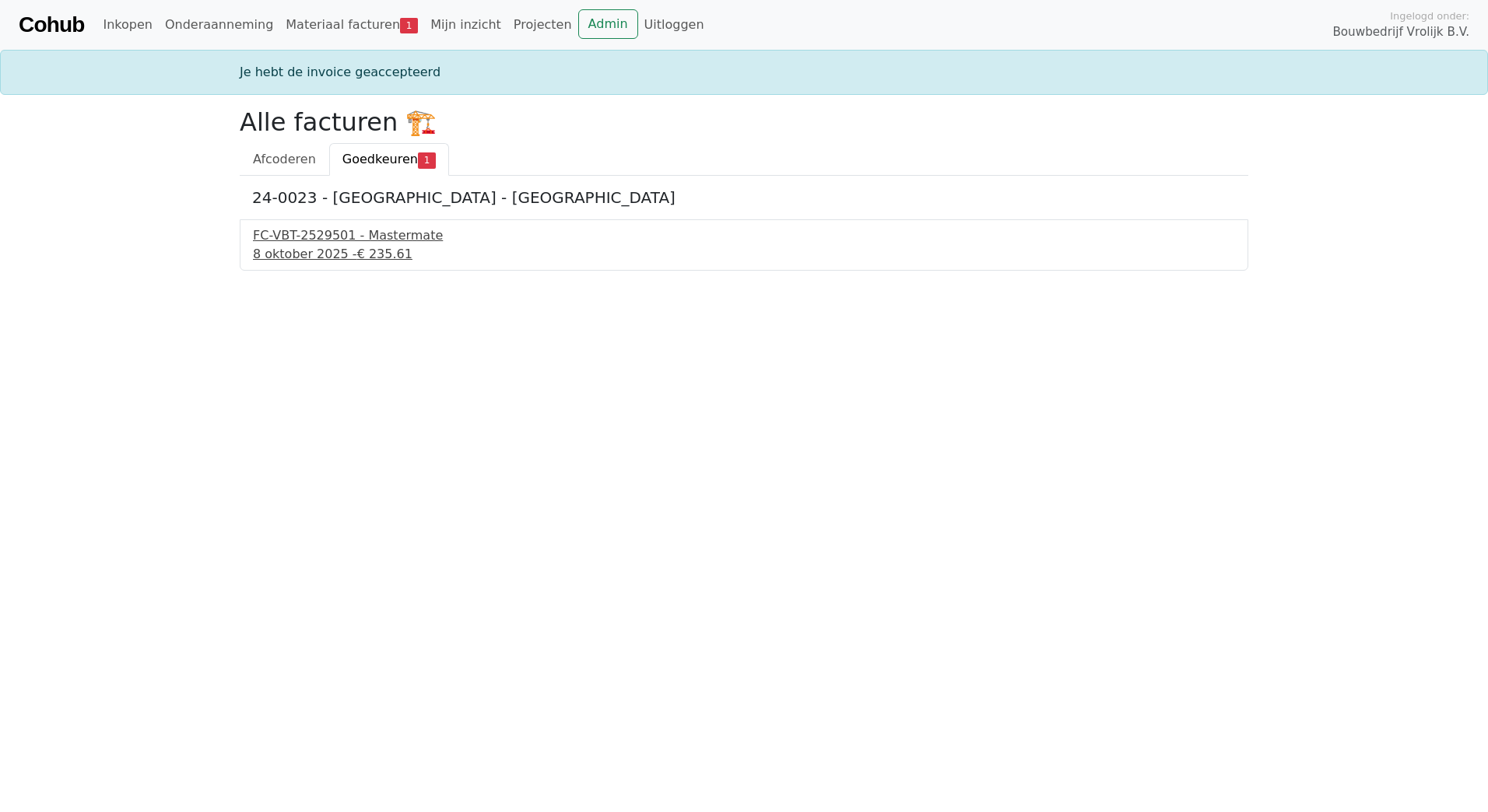
click at [336, 241] on div "FC-VBT-2529501 - Mastermate" at bounding box center [744, 236] width 982 height 19
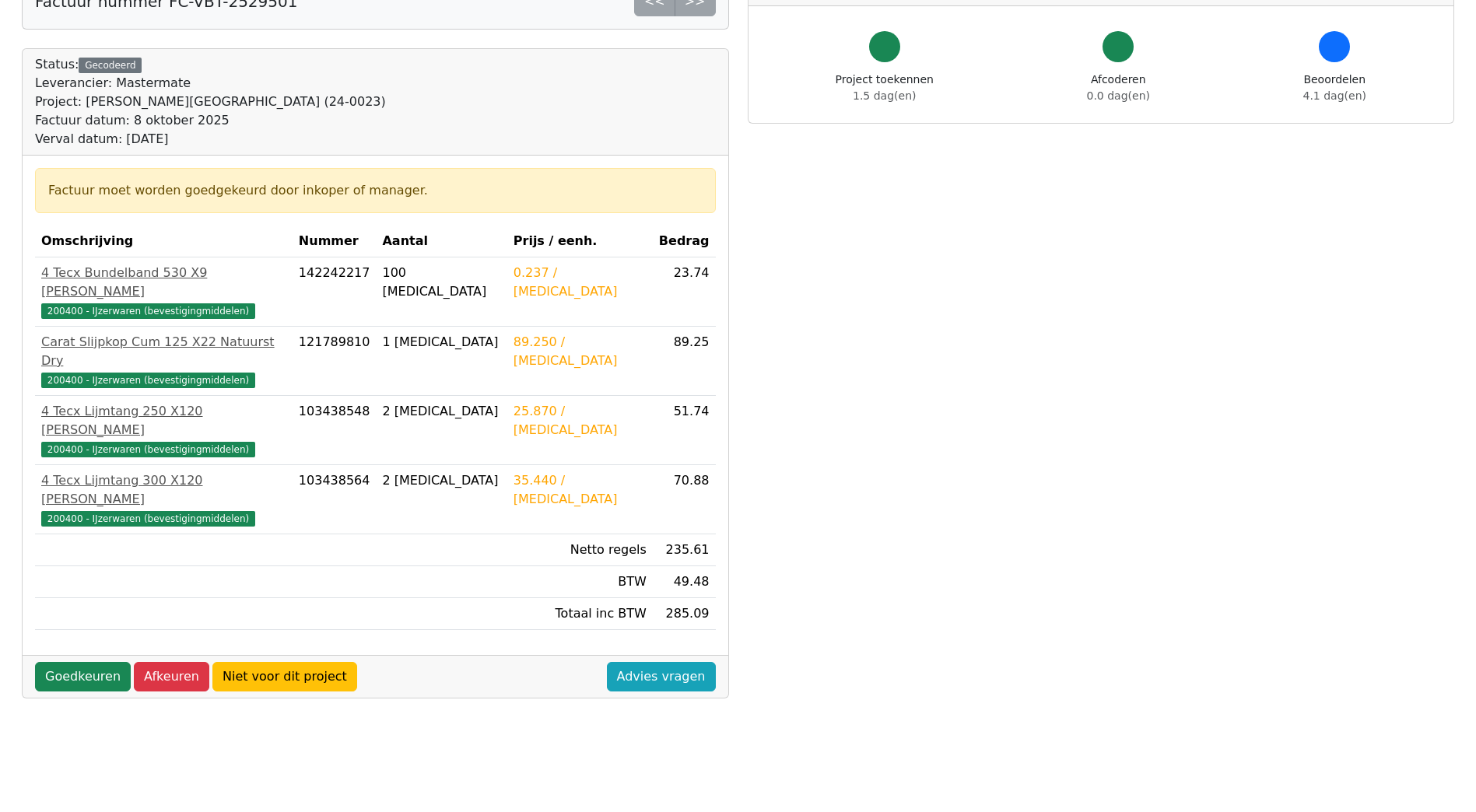
scroll to position [342, 0]
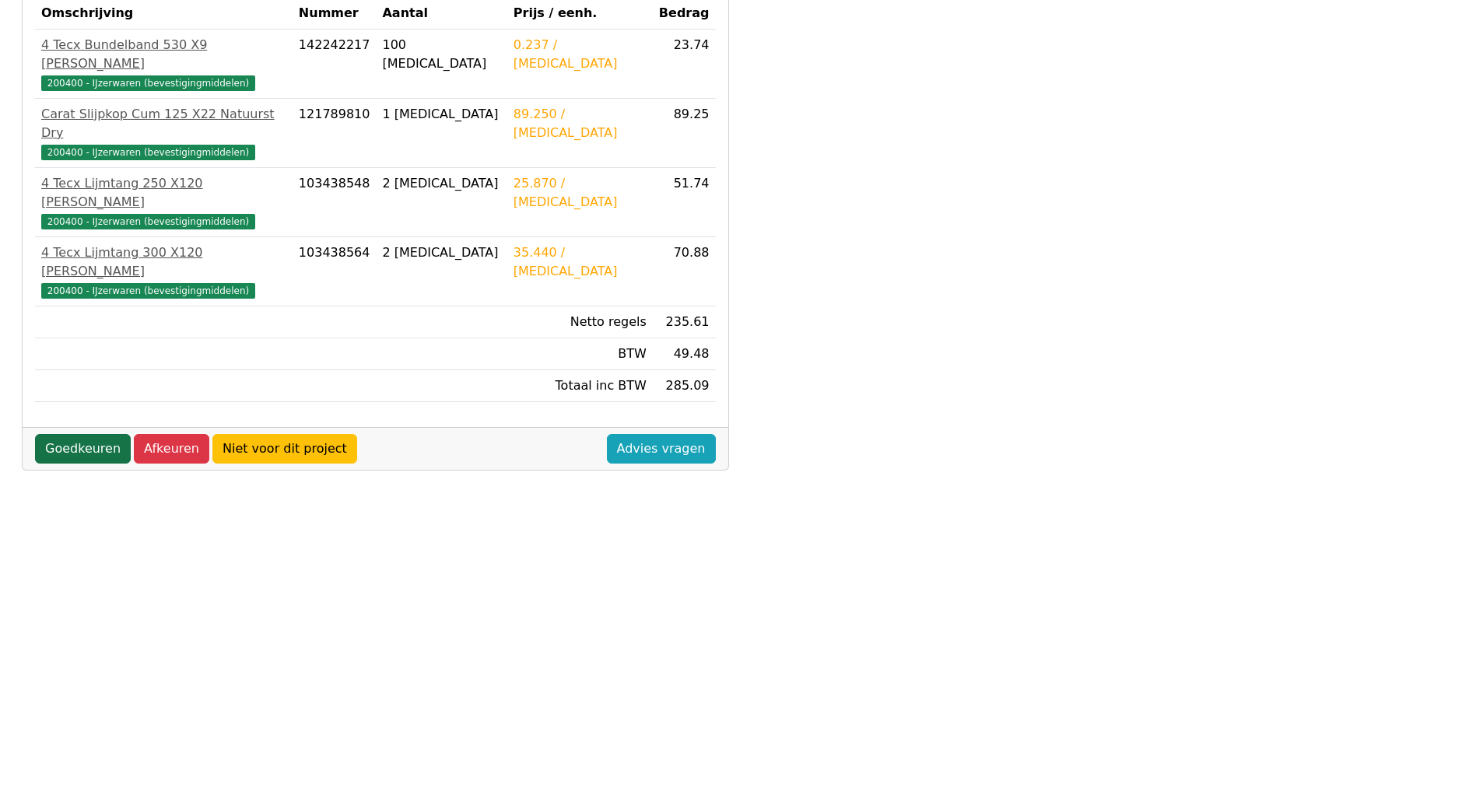
click at [105, 434] on link "Goedkeuren" at bounding box center [83, 449] width 96 height 30
